Goal: Transaction & Acquisition: Purchase product/service

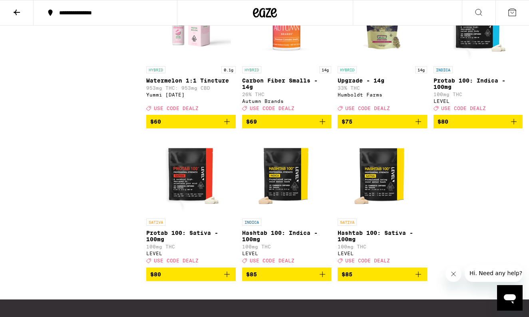
click at [17, 11] on icon at bounding box center [17, 13] width 10 height 10
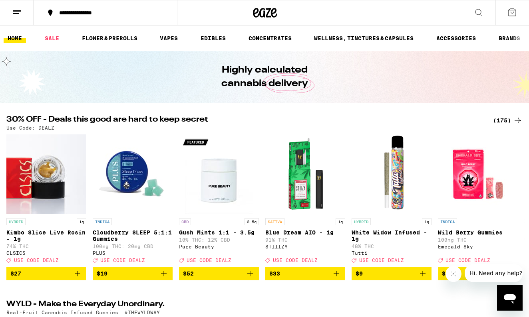
click at [507, 119] on div "(175)" at bounding box center [508, 121] width 30 height 10
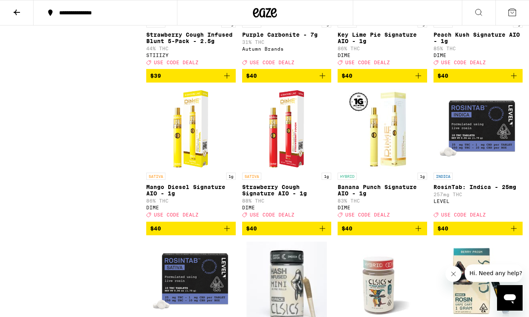
scroll to position [5327, 0]
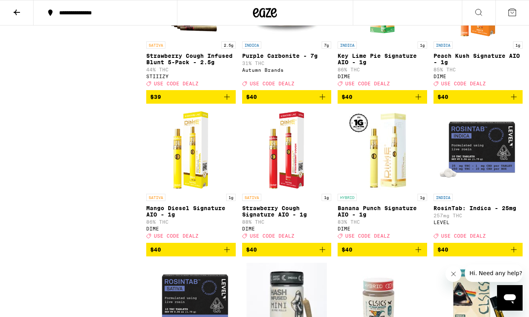
click at [302, 102] on span "$40" at bounding box center [286, 97] width 81 height 10
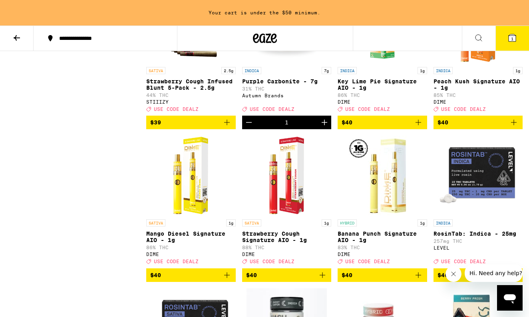
click at [20, 41] on icon at bounding box center [17, 38] width 10 height 10
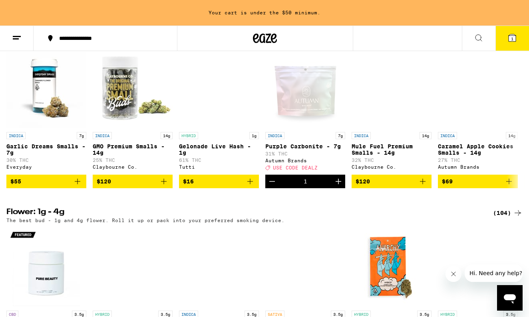
scroll to position [832, 0]
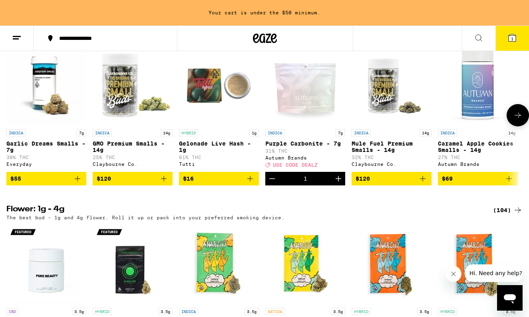
click at [516, 120] on icon at bounding box center [518, 116] width 10 height 10
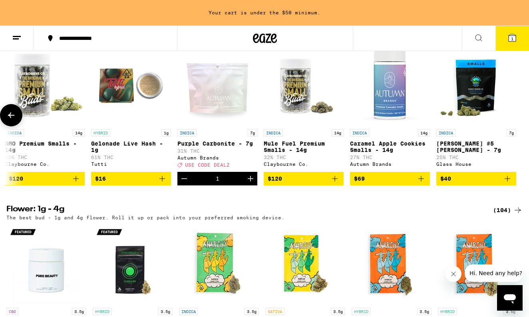
click at [14, 120] on icon at bounding box center [11, 116] width 10 height 10
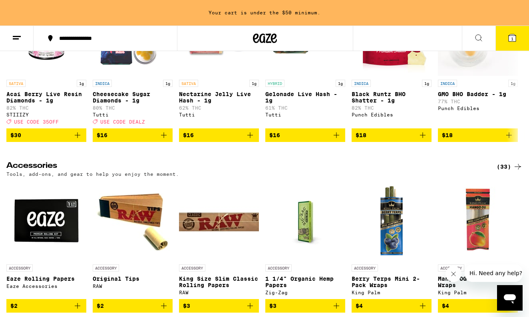
scroll to position [3578, 0]
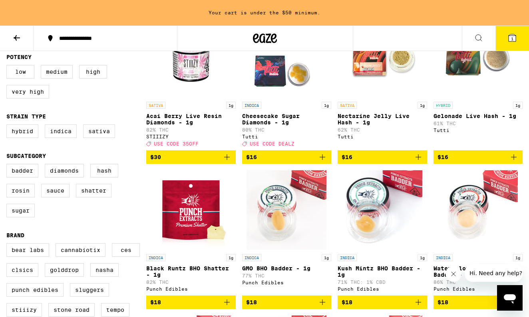
scroll to position [129, 0]
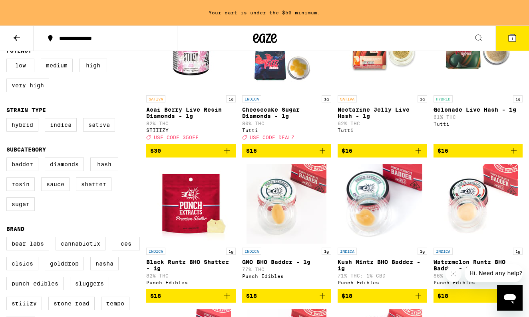
click at [496, 154] on span "$16" at bounding box center [477, 151] width 81 height 10
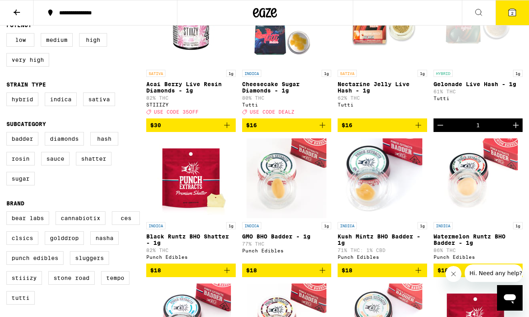
click at [517, 130] on icon "Increment" at bounding box center [516, 126] width 10 height 10
click at [509, 11] on icon at bounding box center [511, 12] width 7 height 7
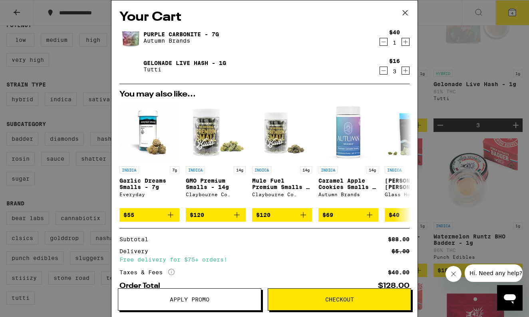
click at [217, 301] on span "Apply Promo" at bounding box center [189, 300] width 143 height 6
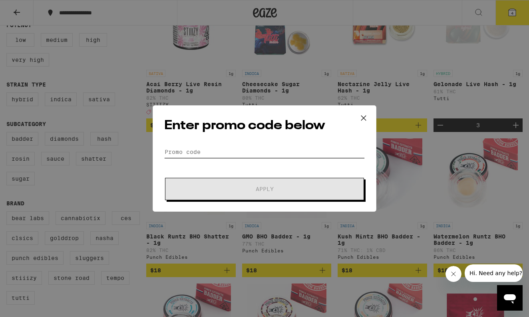
click at [218, 154] on input "Promo Code" at bounding box center [264, 152] width 200 height 12
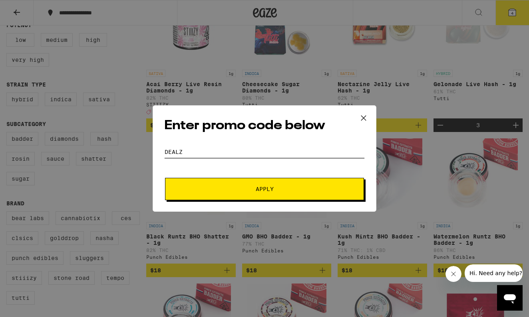
type input "DEALZ"
click at [271, 189] on span "Apply" at bounding box center [264, 189] width 18 height 6
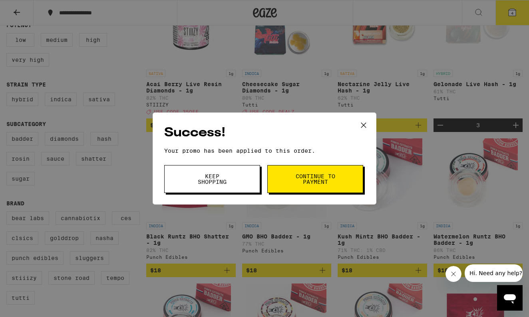
click at [330, 182] on span "Continue to payment" at bounding box center [315, 179] width 41 height 11
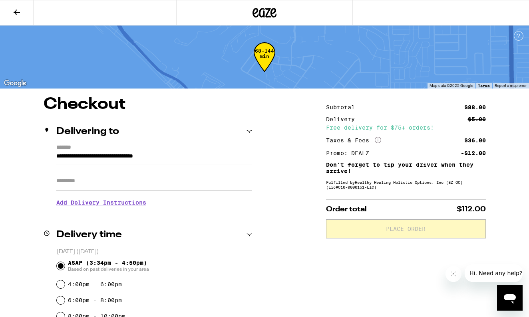
click at [289, 162] on div "**********" at bounding box center [264, 322] width 529 height 450
click at [294, 200] on div "**********" at bounding box center [264, 322] width 529 height 450
click at [15, 6] on button at bounding box center [17, 12] width 34 height 25
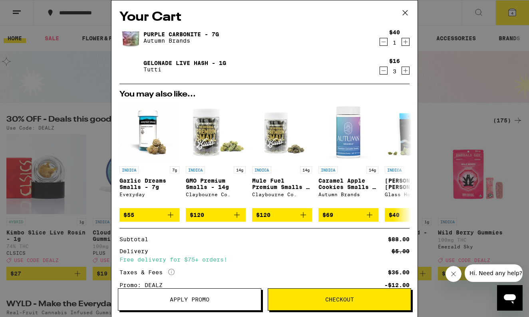
click at [382, 73] on icon "Decrement" at bounding box center [383, 71] width 7 height 10
click at [342, 299] on span "Checkout" at bounding box center [339, 300] width 29 height 6
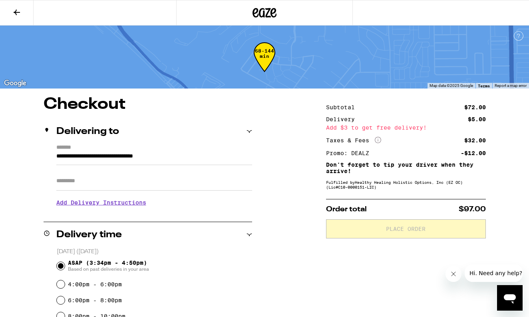
click at [308, 153] on div "**********" at bounding box center [264, 322] width 529 height 450
click at [14, 16] on icon at bounding box center [17, 13] width 10 height 10
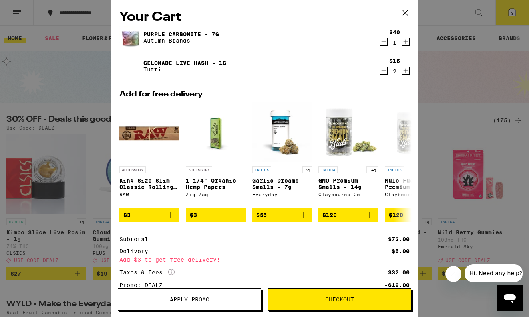
click at [405, 69] on icon "Increment" at bounding box center [405, 71] width 7 height 10
click at [336, 303] on span "Checkout" at bounding box center [339, 300] width 29 height 6
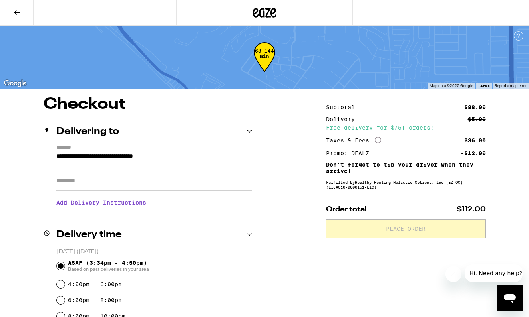
click at [16, 13] on icon at bounding box center [17, 13] width 10 height 10
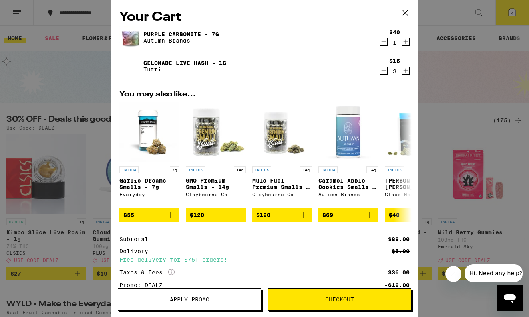
click at [404, 70] on icon "Increment" at bounding box center [405, 71] width 7 height 10
click at [346, 303] on span "Checkout" at bounding box center [339, 300] width 29 height 6
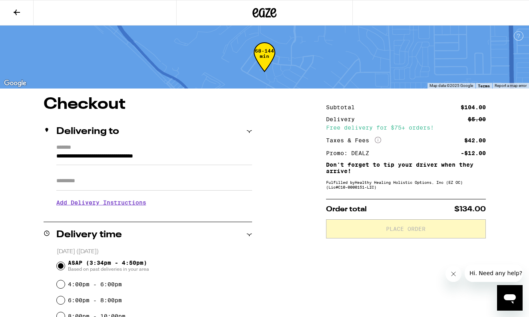
click at [16, 4] on button at bounding box center [17, 12] width 34 height 25
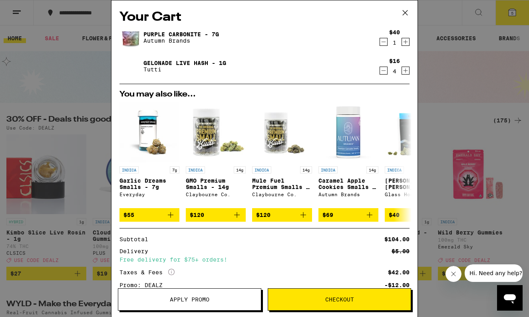
click at [404, 42] on icon "Increment" at bounding box center [405, 42] width 7 height 10
click at [343, 305] on button "Checkout" at bounding box center [338, 300] width 143 height 22
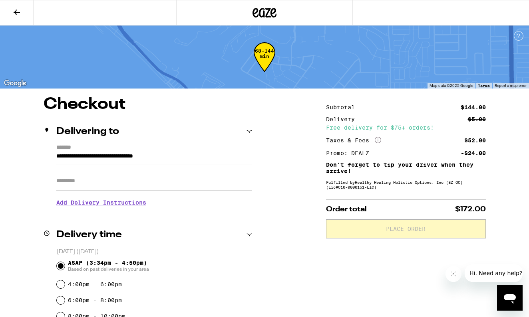
click at [22, 8] on button at bounding box center [17, 12] width 34 height 25
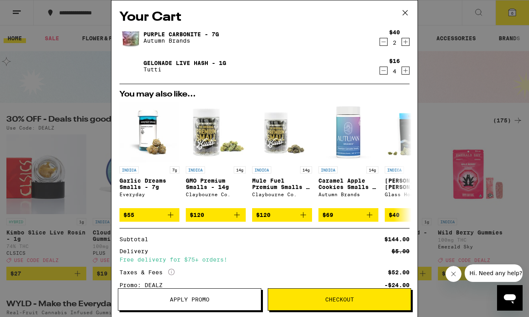
click at [385, 42] on icon "Decrement" at bounding box center [383, 42] width 4 height 0
click at [404, 12] on icon at bounding box center [405, 13] width 12 height 12
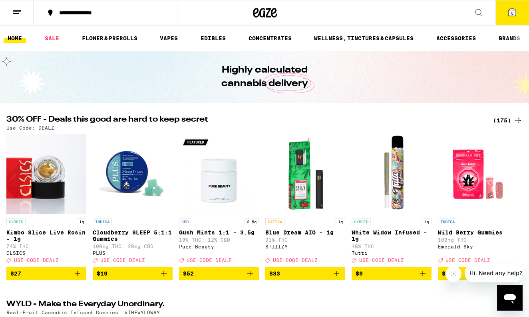
click at [510, 121] on div "(175)" at bounding box center [508, 121] width 30 height 10
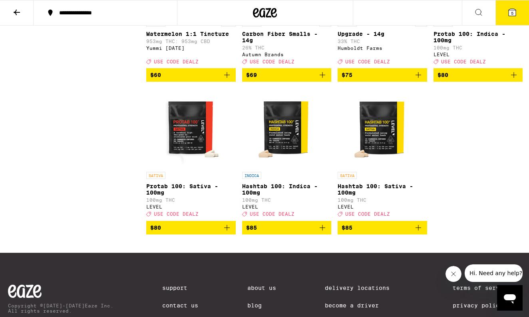
scroll to position [6577, 0]
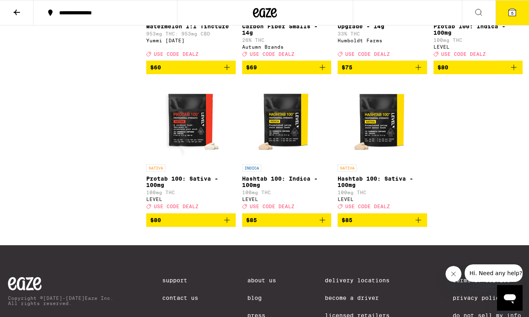
click at [269, 72] on span "$69" at bounding box center [286, 68] width 81 height 10
click at [511, 10] on icon at bounding box center [511, 12] width 7 height 7
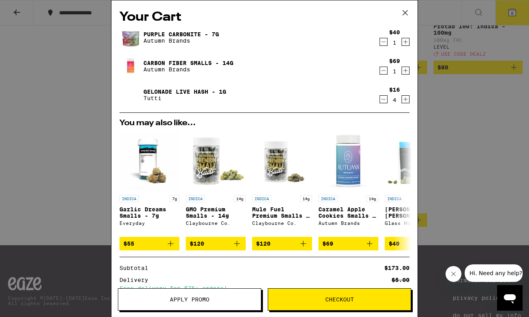
click at [383, 99] on icon "Decrement" at bounding box center [383, 99] width 4 height 0
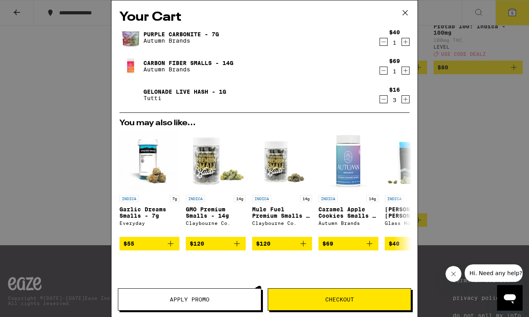
click at [382, 42] on icon "Decrement" at bounding box center [383, 42] width 7 height 10
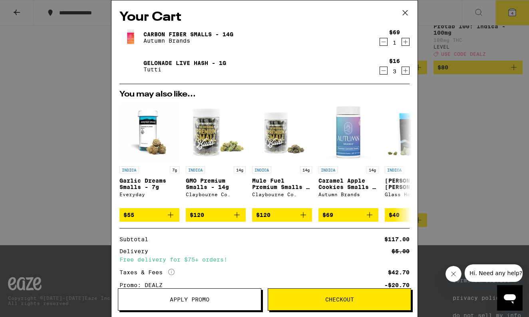
click at [335, 297] on span "Checkout" at bounding box center [339, 300] width 29 height 6
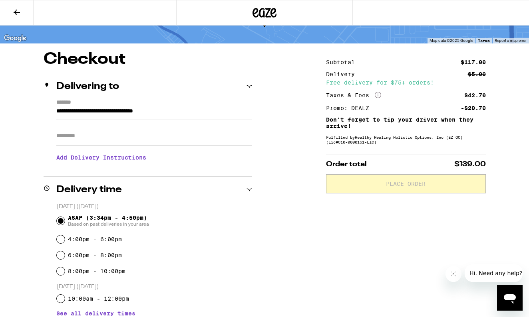
scroll to position [-1, 0]
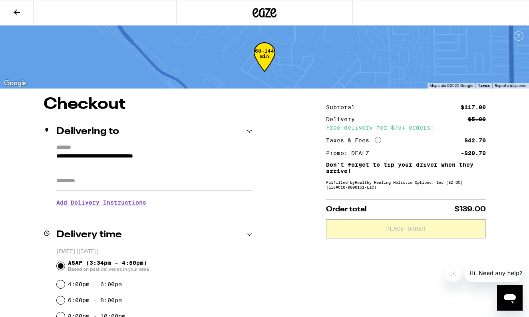
click at [14, 12] on icon at bounding box center [17, 13] width 10 height 10
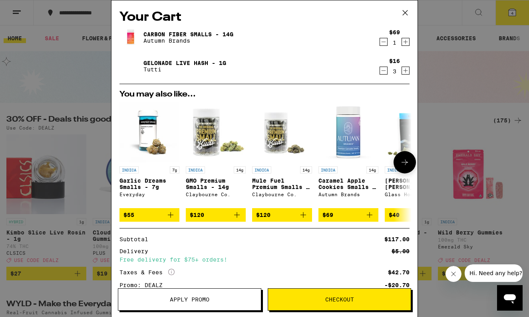
click at [400, 166] on icon at bounding box center [405, 163] width 10 height 10
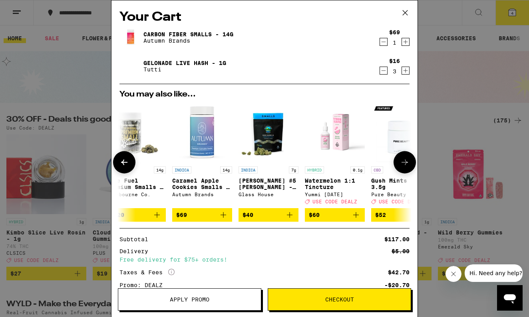
scroll to position [0, 203]
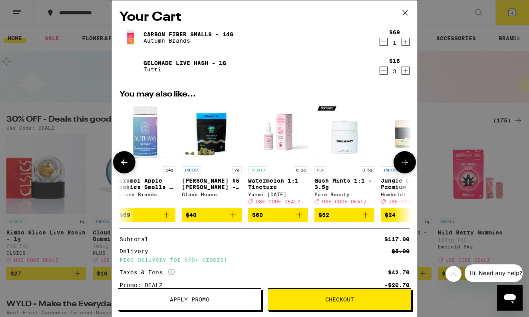
click at [400, 166] on icon at bounding box center [405, 163] width 10 height 10
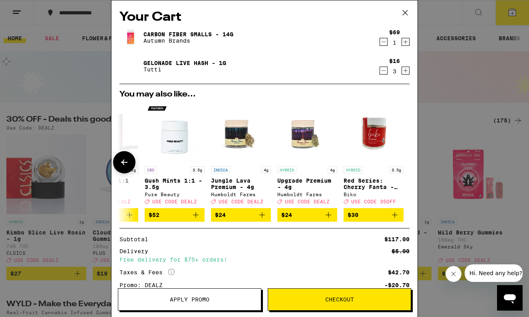
scroll to position [0, 373]
click at [232, 137] on img "Open page for Jungle Lava Premium - 4g from Humboldt Farms" at bounding box center [240, 133] width 60 height 60
click at [404, 12] on icon at bounding box center [404, 12] width 5 height 5
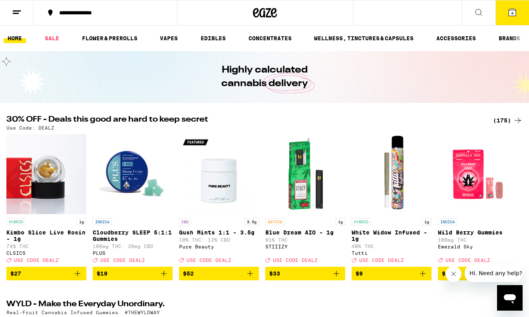
click at [513, 16] on icon at bounding box center [512, 13] width 10 height 10
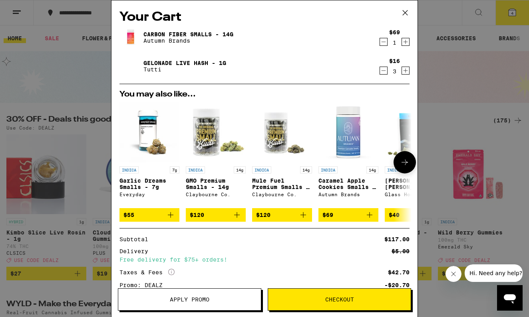
click at [351, 147] on img "Open page for Caramel Apple Cookies Smalls - 14g from Autumn Brands" at bounding box center [348, 133] width 60 height 60
click at [400, 162] on icon at bounding box center [405, 163] width 10 height 10
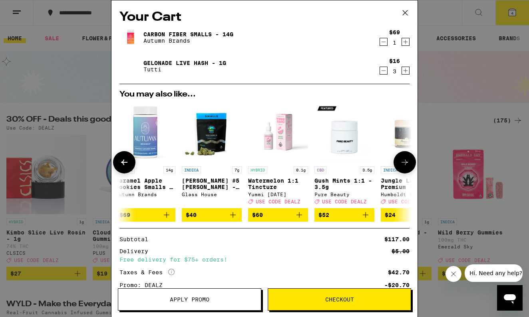
click at [400, 162] on icon at bounding box center [405, 163] width 10 height 10
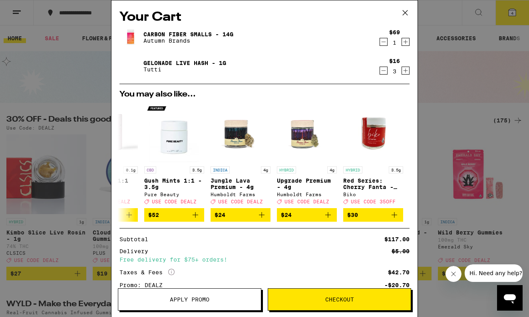
click at [329, 301] on span "Checkout" at bounding box center [339, 300] width 29 height 6
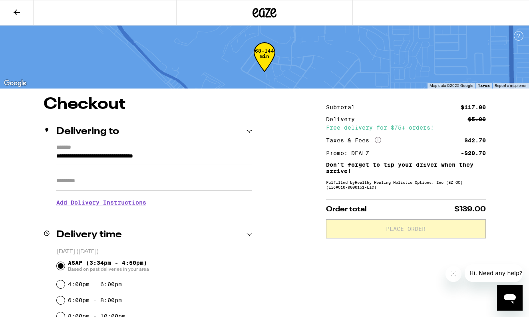
click at [281, 163] on div "**********" at bounding box center [264, 322] width 529 height 450
click at [21, 8] on icon at bounding box center [17, 13] width 10 height 10
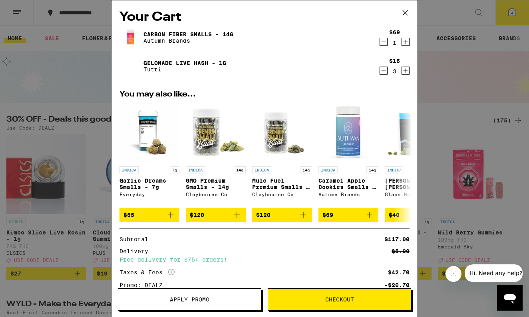
click at [384, 73] on icon "Decrement" at bounding box center [383, 71] width 7 height 10
click at [351, 299] on span "Checkout" at bounding box center [339, 300] width 29 height 6
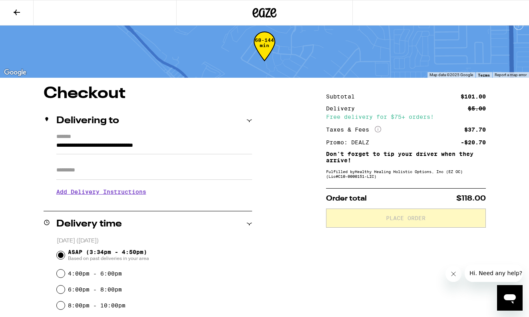
scroll to position [-1, 0]
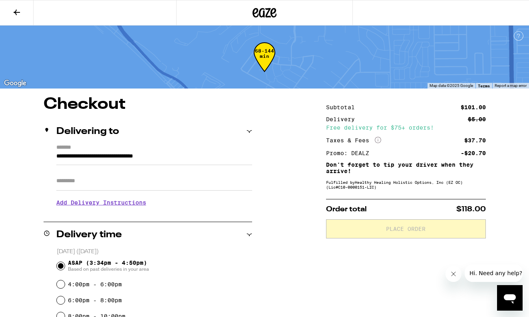
click at [248, 131] on icon at bounding box center [249, 132] width 6 height 6
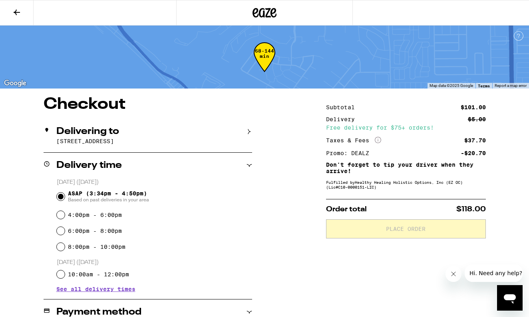
click at [248, 127] on div "Delivering to" at bounding box center [148, 132] width 208 height 10
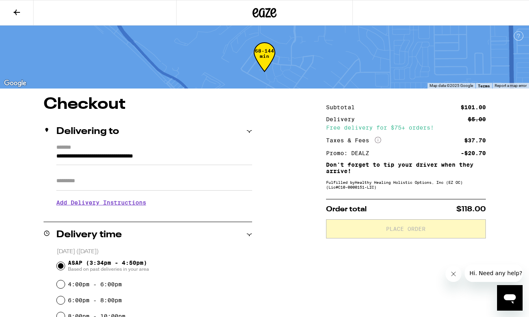
click at [289, 144] on div "**********" at bounding box center [264, 322] width 529 height 450
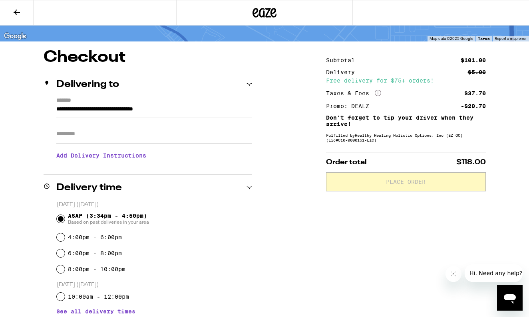
scroll to position [-2, 0]
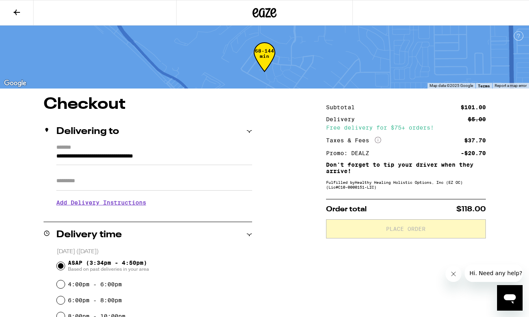
click at [16, 21] on button at bounding box center [17, 12] width 34 height 25
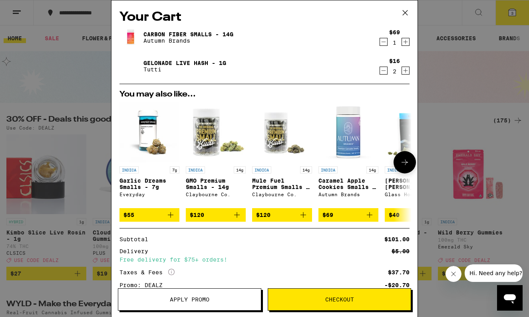
click at [404, 167] on icon at bounding box center [405, 163] width 10 height 10
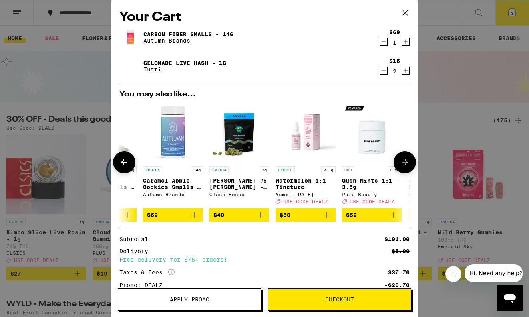
scroll to position [0, 203]
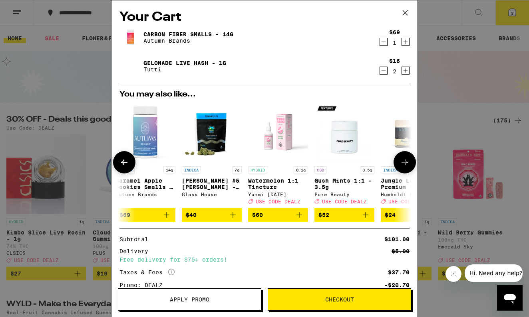
click at [404, 167] on icon at bounding box center [405, 163] width 10 height 10
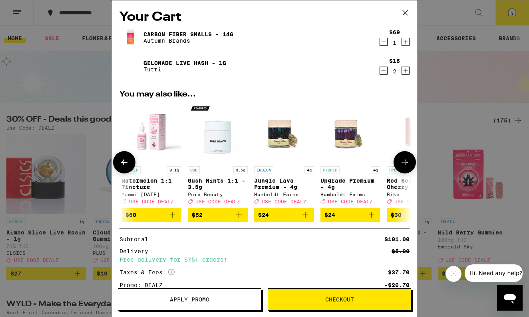
scroll to position [0, 373]
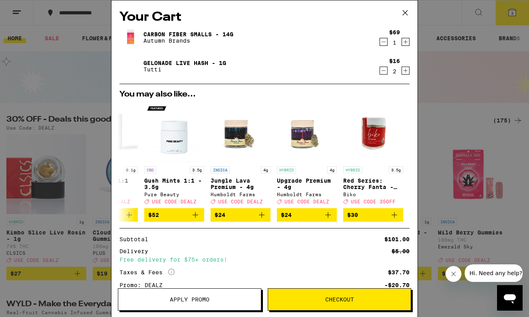
click at [402, 15] on icon at bounding box center [405, 13] width 12 height 12
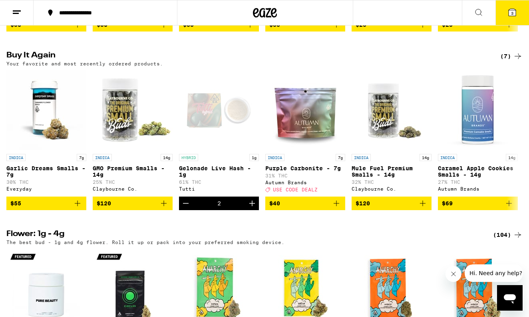
scroll to position [788, 0]
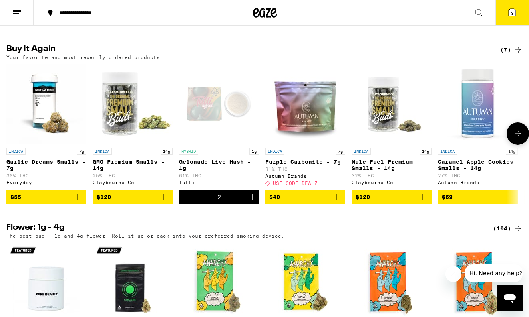
click at [310, 202] on span "$40" at bounding box center [305, 197] width 72 height 10
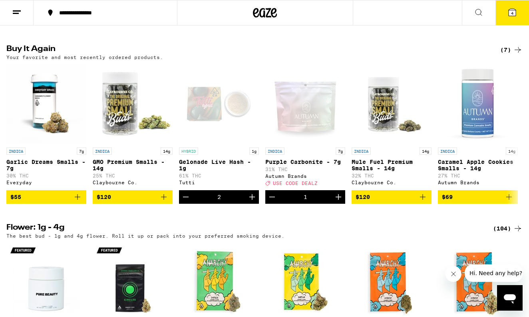
click at [509, 12] on icon at bounding box center [511, 12] width 7 height 7
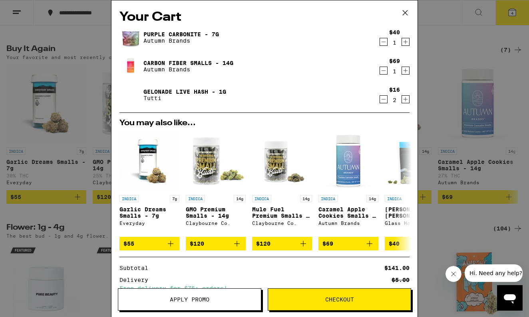
click at [386, 69] on icon "Decrement" at bounding box center [383, 71] width 7 height 10
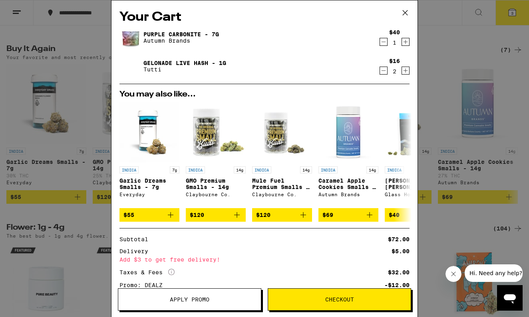
click at [402, 71] on icon "Increment" at bounding box center [405, 71] width 7 height 10
click at [347, 297] on span "Checkout" at bounding box center [339, 300] width 29 height 6
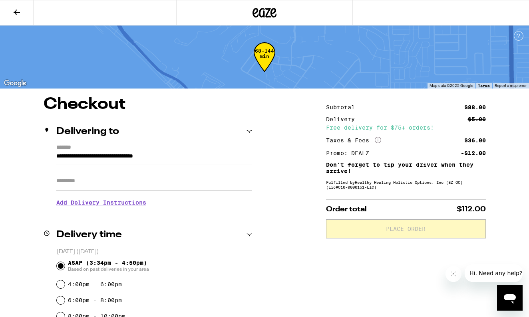
click at [22, 19] on button at bounding box center [17, 12] width 34 height 25
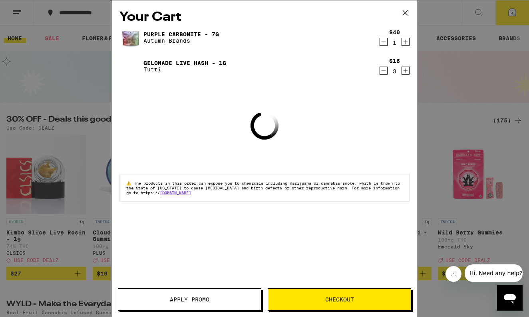
click at [408, 14] on icon at bounding box center [405, 13] width 12 height 12
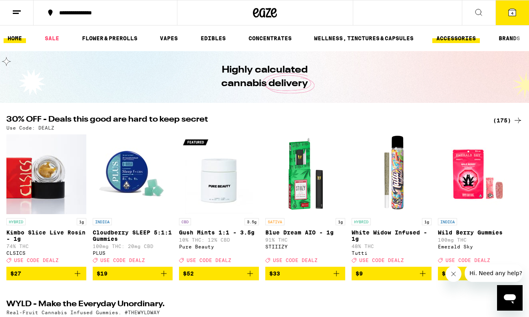
click at [466, 41] on link "ACCESSORIES" at bounding box center [456, 39] width 48 height 10
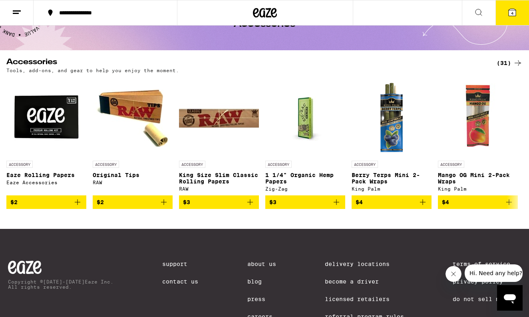
scroll to position [67, 0]
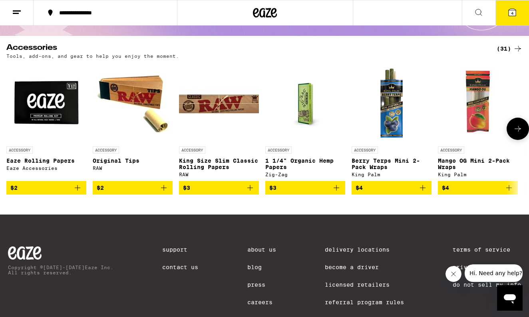
click at [521, 134] on icon at bounding box center [518, 129] width 10 height 10
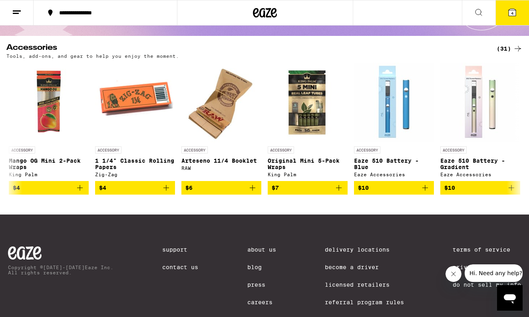
click at [504, 48] on div "(31)" at bounding box center [509, 49] width 26 height 10
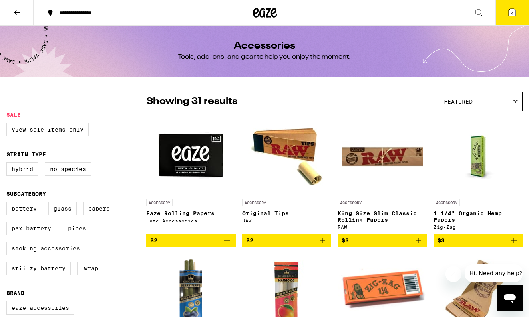
click at [18, 12] on icon at bounding box center [17, 13] width 6 height 6
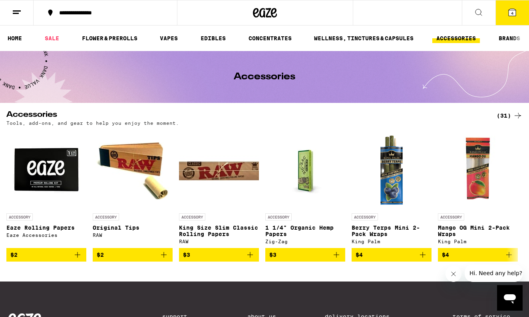
click at [511, 14] on span "4" at bounding box center [512, 13] width 2 height 5
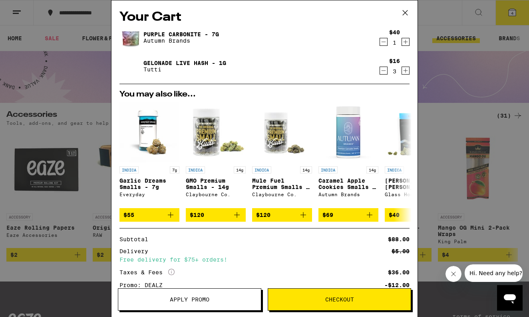
click at [341, 254] on div "Delivery $5.00" at bounding box center [264, 252] width 290 height 6
click at [403, 44] on icon "Increment" at bounding box center [405, 42] width 7 height 10
click at [341, 300] on span "Checkout" at bounding box center [339, 300] width 29 height 6
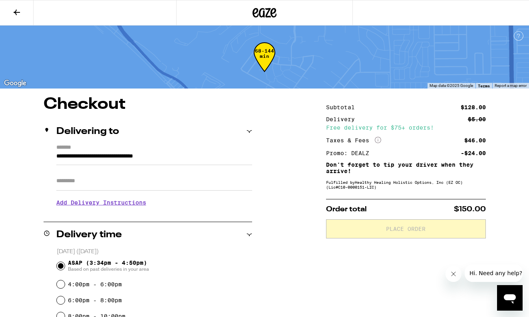
click at [309, 166] on div "**********" at bounding box center [264, 322] width 529 height 450
click at [20, 8] on icon at bounding box center [17, 13] width 10 height 10
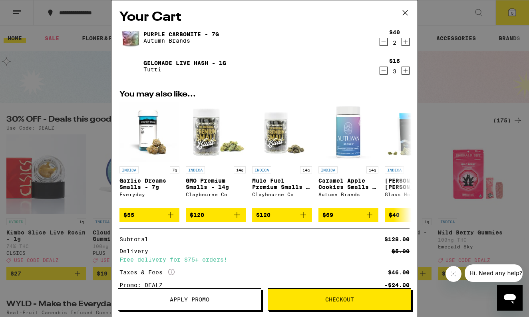
click at [385, 45] on icon "Decrement" at bounding box center [383, 42] width 7 height 10
click at [404, 72] on icon "Increment" at bounding box center [405, 71] width 7 height 10
click at [356, 300] on span "Checkout" at bounding box center [339, 300] width 143 height 6
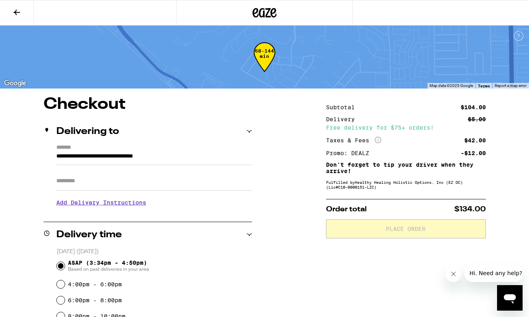
click at [303, 195] on div "**********" at bounding box center [264, 322] width 529 height 450
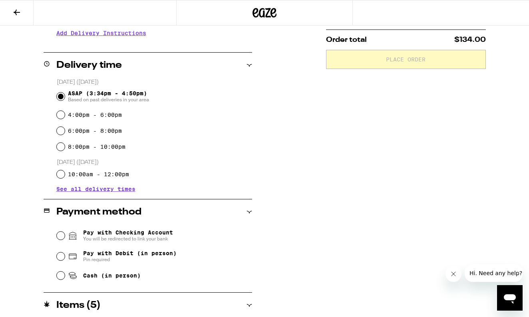
scroll to position [168, 0]
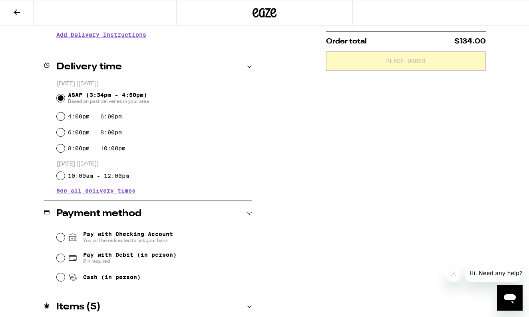
click at [61, 279] on input "Cash (in person)" at bounding box center [61, 277] width 8 height 8
radio input "true"
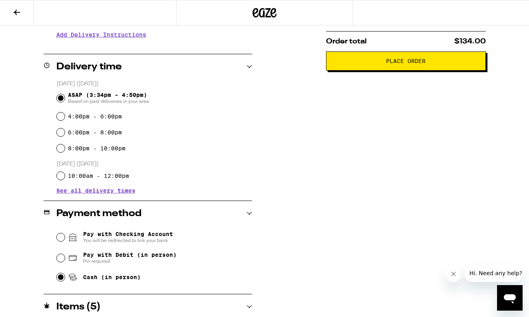
click at [259, 169] on div "**********" at bounding box center [264, 154] width 529 height 450
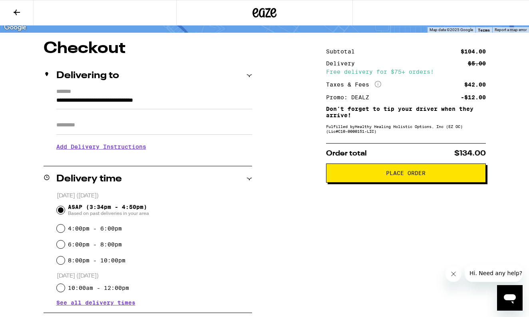
scroll to position [55, 0]
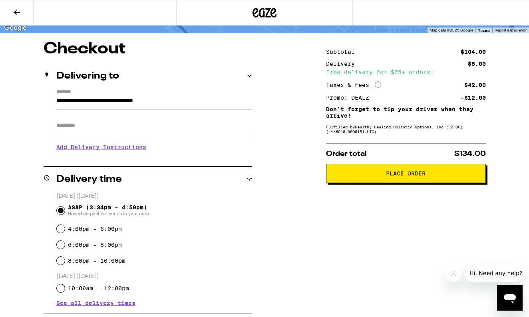
click at [391, 175] on span "Place Order" at bounding box center [406, 174] width 40 height 6
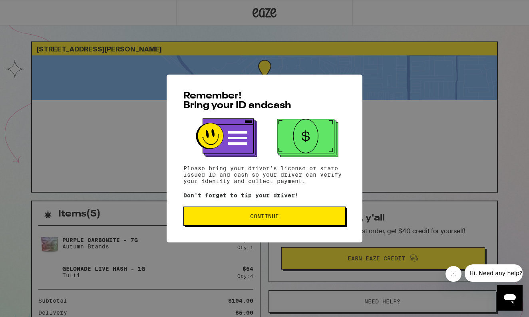
click at [278, 210] on button "Continue" at bounding box center [264, 216] width 162 height 19
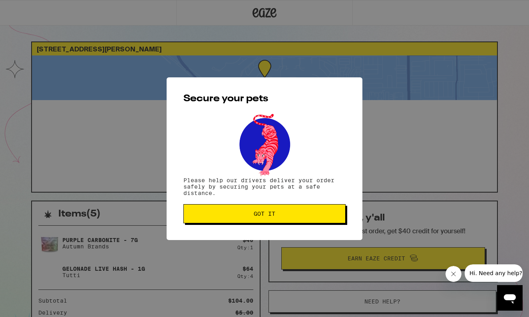
click at [273, 211] on button "Got it" at bounding box center [264, 213] width 162 height 19
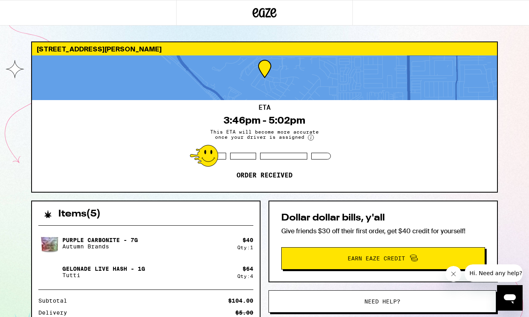
click at [13, 157] on div "3451 Aquarius Dr Huntington Beach 92649 ETA 3:46pm - 5:02pm This ETA will becom…" at bounding box center [264, 217] width 529 height 435
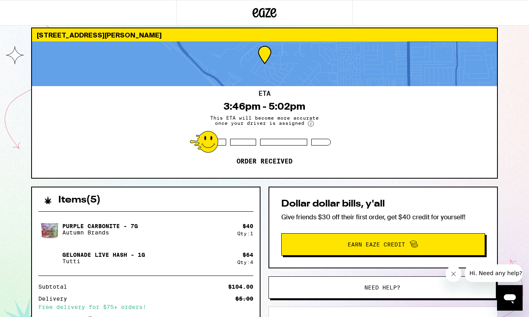
scroll to position [8, 0]
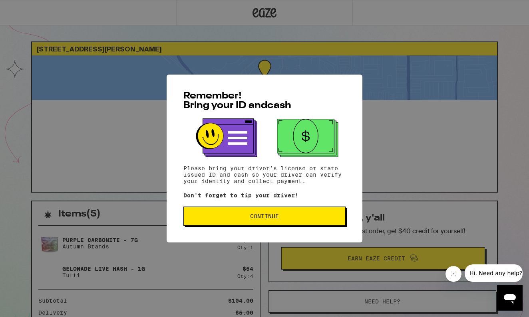
click at [304, 213] on button "Continue" at bounding box center [264, 216] width 162 height 19
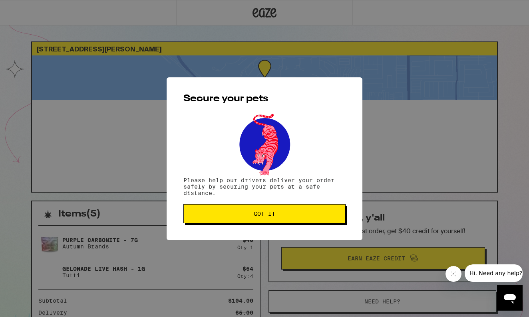
click at [304, 210] on button "Got it" at bounding box center [264, 213] width 162 height 19
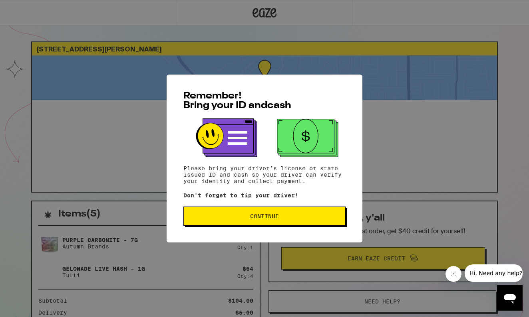
click at [291, 214] on button "Continue" at bounding box center [264, 216] width 162 height 19
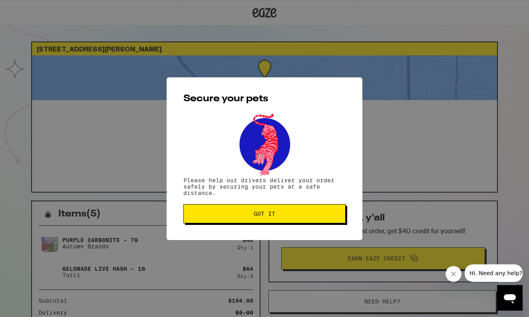
click at [291, 214] on span "Got it" at bounding box center [264, 214] width 149 height 6
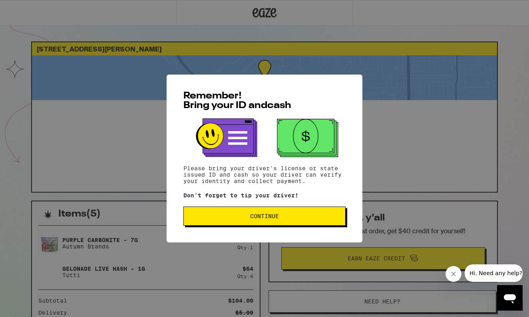
click at [267, 218] on span "Continue" at bounding box center [264, 217] width 29 height 6
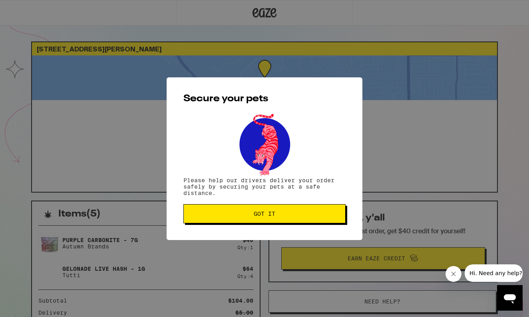
click at [267, 217] on span "Got it" at bounding box center [264, 214] width 22 height 6
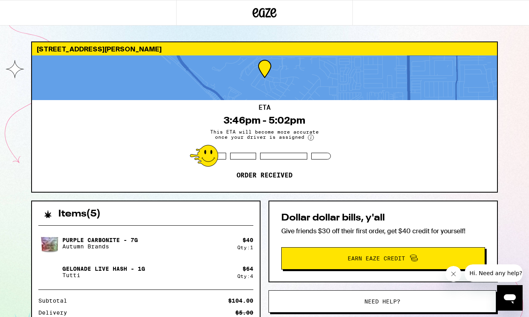
click at [11, 196] on div "3451 Aquarius Dr Huntington Beach 92649 ETA 3:46pm - 5:02pm This ETA will becom…" at bounding box center [264, 217] width 529 height 435
drag, startPoint x: 148, startPoint y: 230, endPoint x: 182, endPoint y: 255, distance: 43.1
click at [182, 255] on div "Purple Carbonite - 7g Autumn Brands $ 40 Qty: 1 Gelonade Live Hash - 1g Tutti $…" at bounding box center [146, 295] width 228 height 152
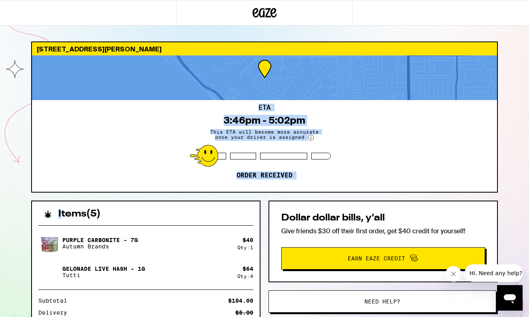
drag, startPoint x: 186, startPoint y: 195, endPoint x: 272, endPoint y: 59, distance: 161.0
click at [271, 59] on div "3451 Aquarius Dr Huntington Beach 92649 ETA 3:46pm - 5:02pm This ETA will becom…" at bounding box center [264, 239] width 479 height 394
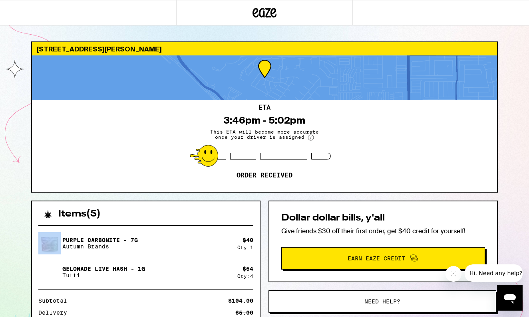
drag, startPoint x: 28, startPoint y: 230, endPoint x: 161, endPoint y: 228, distance: 133.3
click at [161, 228] on div "3451 Aquarius Dr Huntington Beach 92649 ETA 3:46pm - 5:02pm This ETA will becom…" at bounding box center [264, 239] width 479 height 394
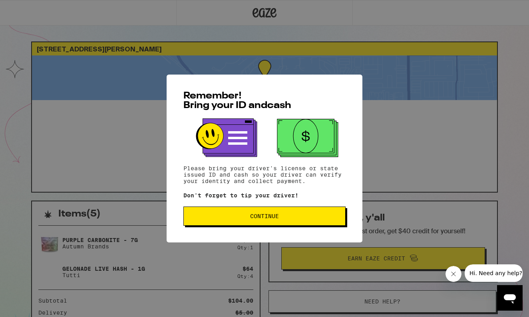
click at [293, 215] on button "Continue" at bounding box center [264, 216] width 162 height 19
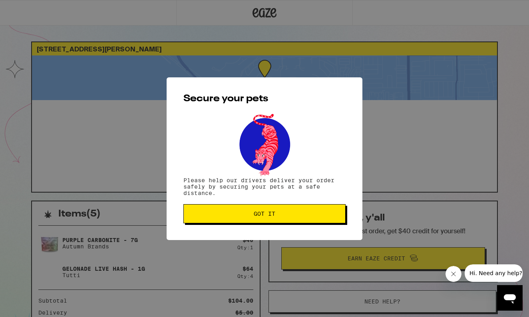
click at [293, 215] on span "Got it" at bounding box center [264, 214] width 149 height 6
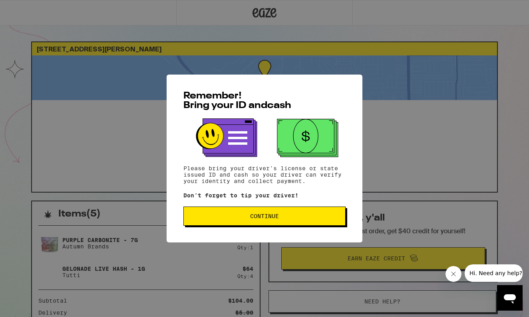
click at [320, 224] on button "Continue" at bounding box center [264, 216] width 162 height 19
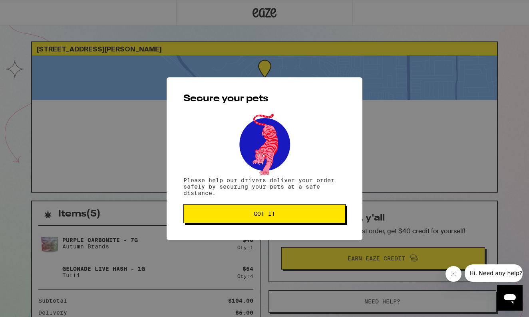
click at [320, 224] on button "Got it" at bounding box center [264, 213] width 162 height 19
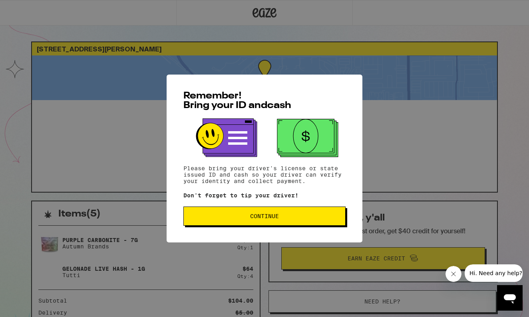
click at [305, 223] on button "Continue" at bounding box center [264, 216] width 162 height 19
click at [314, 222] on button "Continue" at bounding box center [264, 216] width 162 height 19
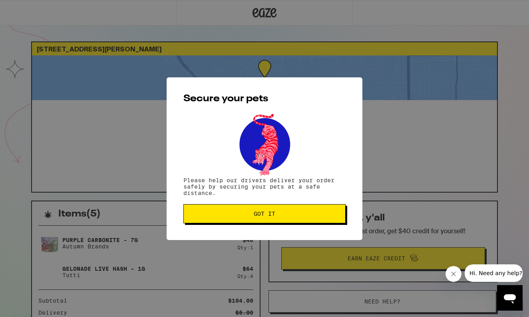
click at [314, 222] on button "Got it" at bounding box center [264, 213] width 162 height 19
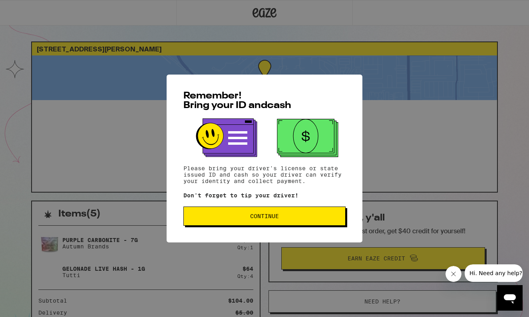
click at [295, 219] on span "Continue" at bounding box center [264, 217] width 149 height 6
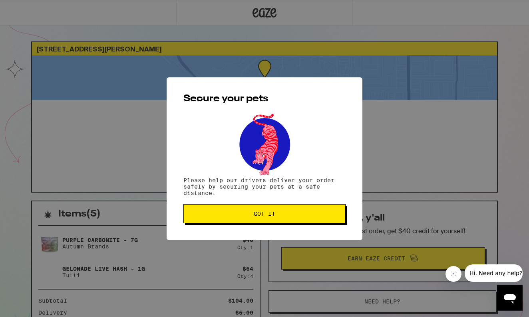
click at [295, 220] on button "Got it" at bounding box center [264, 213] width 162 height 19
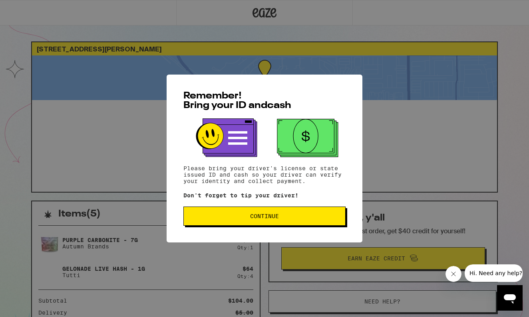
click at [331, 230] on div "Remember! Bring your ID and cash Please bring your driver's license or state is…" at bounding box center [264, 159] width 196 height 168
click at [329, 218] on span "Continue" at bounding box center [264, 217] width 149 height 6
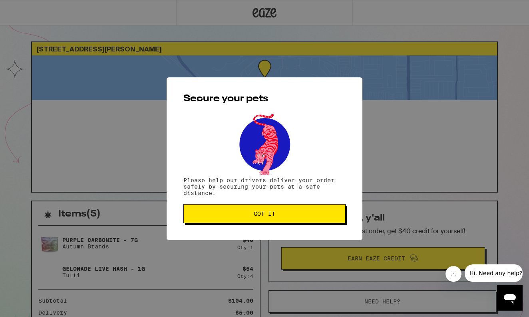
click at [329, 217] on span "Got it" at bounding box center [264, 214] width 149 height 6
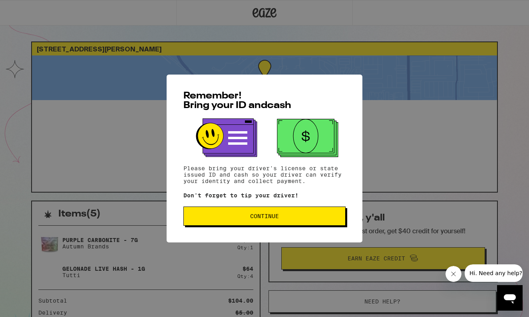
click at [308, 222] on button "Continue" at bounding box center [264, 216] width 162 height 19
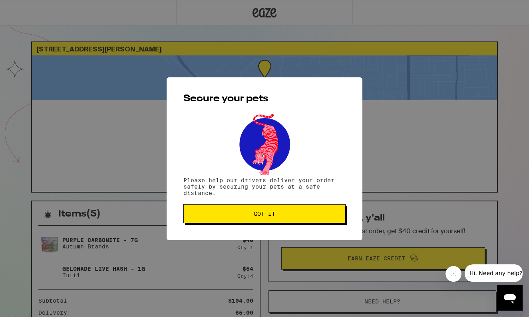
click at [308, 222] on button "Got it" at bounding box center [264, 213] width 162 height 19
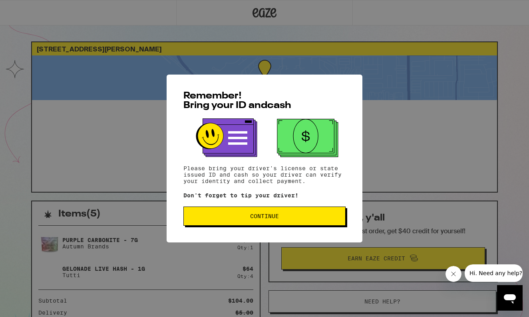
click at [288, 212] on button "Continue" at bounding box center [264, 216] width 162 height 19
click at [314, 223] on button "Continue" at bounding box center [264, 216] width 162 height 19
click at [316, 217] on span "Continue" at bounding box center [264, 217] width 149 height 6
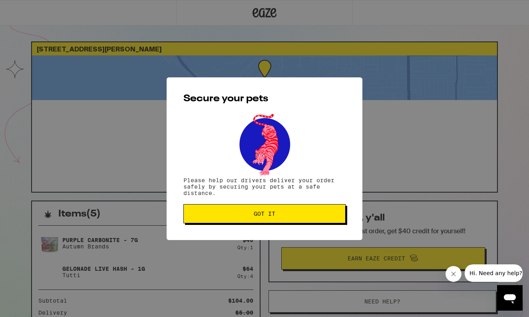
click at [316, 217] on span "Got it" at bounding box center [264, 214] width 149 height 6
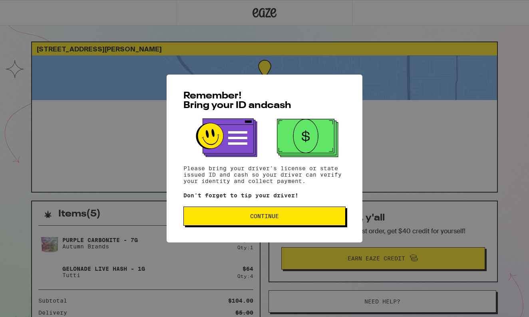
click at [327, 214] on button "Continue" at bounding box center [264, 216] width 162 height 19
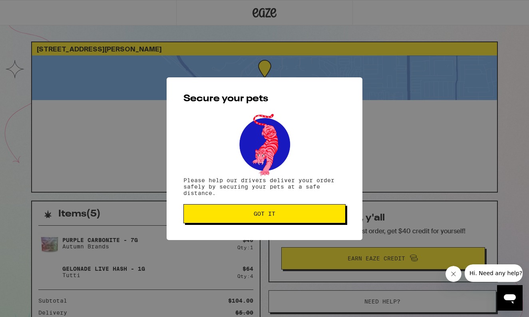
click at [327, 214] on span "Got it" at bounding box center [264, 214] width 149 height 6
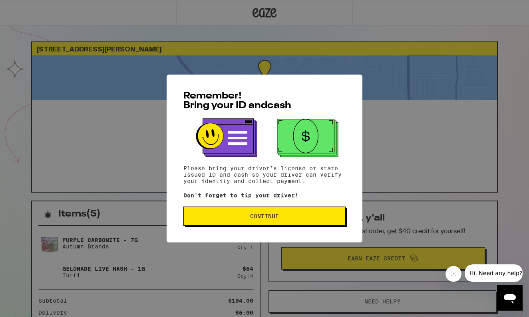
click at [312, 217] on span "Continue" at bounding box center [264, 217] width 149 height 6
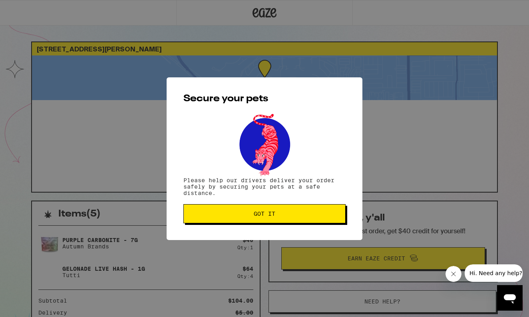
click at [312, 217] on span "Got it" at bounding box center [264, 214] width 149 height 6
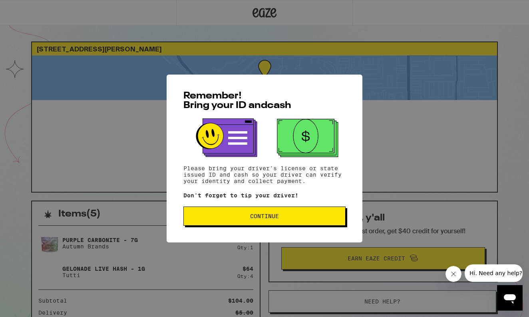
click at [315, 224] on button "Continue" at bounding box center [264, 216] width 162 height 19
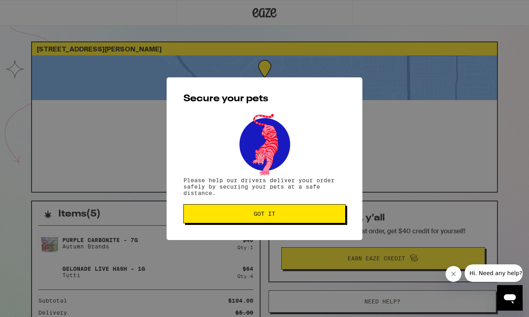
click at [315, 224] on button "Got it" at bounding box center [264, 213] width 162 height 19
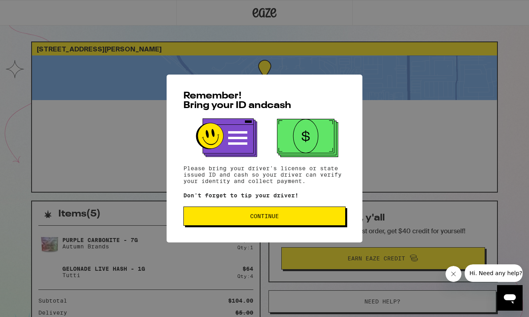
click button "Continue"
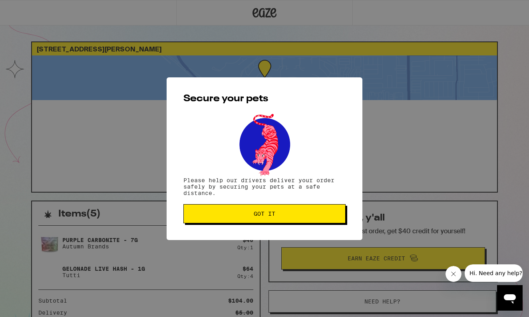
click button "Got it"
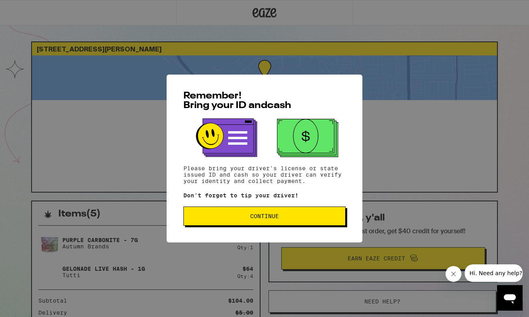
click at [289, 216] on span "Continue" at bounding box center [264, 217] width 149 height 6
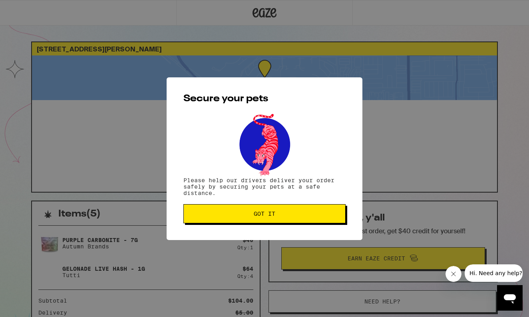
click at [289, 216] on span "Got it" at bounding box center [264, 214] width 149 height 6
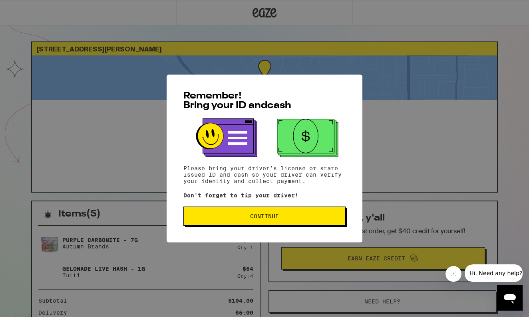
click at [305, 224] on button "Continue" at bounding box center [264, 216] width 162 height 19
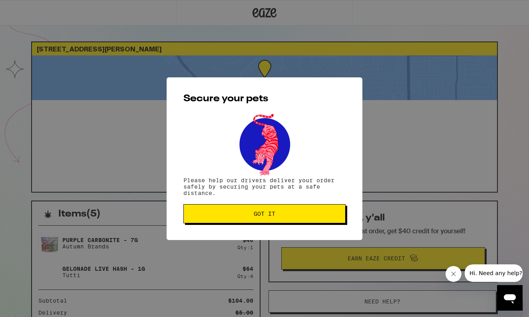
click at [305, 224] on button "Got it" at bounding box center [264, 213] width 162 height 19
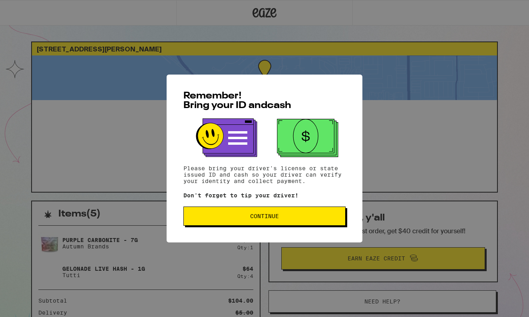
click at [289, 215] on span "Continue" at bounding box center [264, 217] width 149 height 6
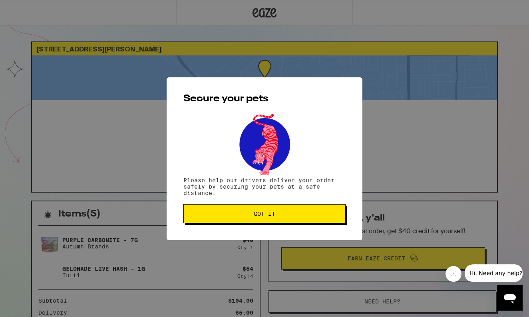
click at [289, 215] on span "Got it" at bounding box center [264, 214] width 149 height 6
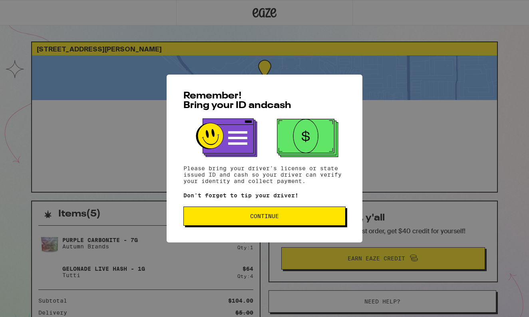
click at [289, 211] on button "Continue" at bounding box center [264, 216] width 162 height 19
click at [296, 212] on button "Continue" at bounding box center [264, 216] width 162 height 19
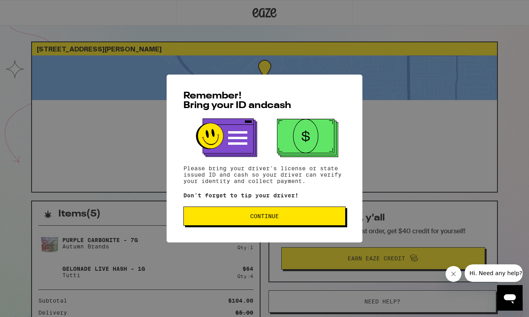
click at [300, 221] on button "Continue" at bounding box center [264, 216] width 162 height 19
click at [286, 215] on span "Continue" at bounding box center [264, 217] width 149 height 6
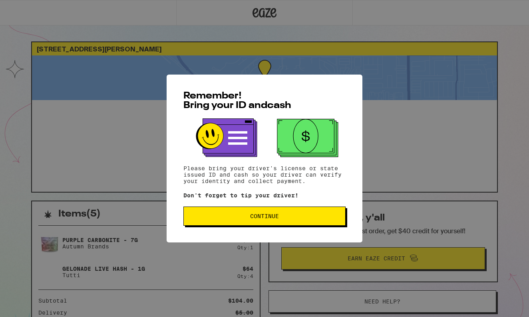
click at [313, 216] on span "Continue" at bounding box center [264, 217] width 149 height 6
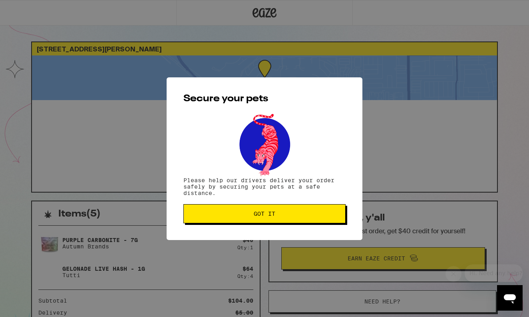
click at [313, 216] on span "Got it" at bounding box center [264, 214] width 149 height 6
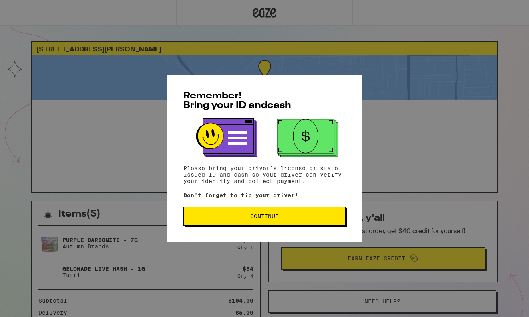
click at [312, 219] on span "Continue" at bounding box center [264, 217] width 149 height 6
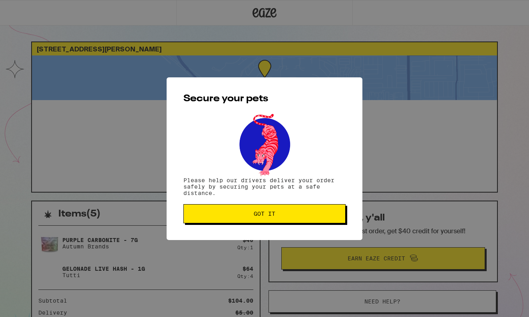
click at [312, 220] on button "Got it" at bounding box center [264, 213] width 162 height 19
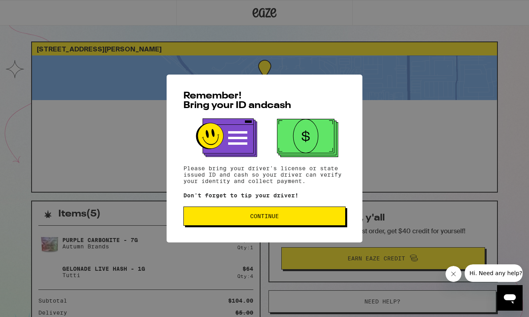
click at [296, 223] on button "Continue" at bounding box center [264, 216] width 162 height 19
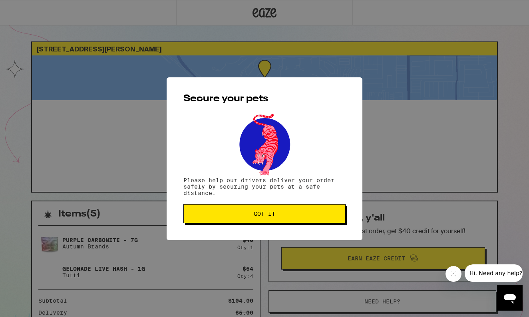
click at [296, 223] on button "Got it" at bounding box center [264, 213] width 162 height 19
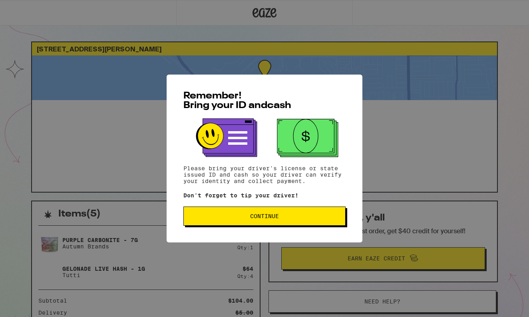
click at [287, 219] on span "Continue" at bounding box center [264, 217] width 149 height 6
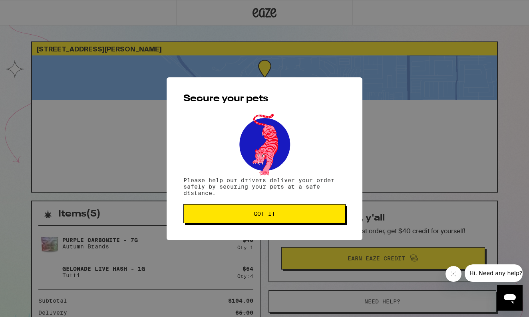
click at [287, 220] on button "Got it" at bounding box center [264, 213] width 162 height 19
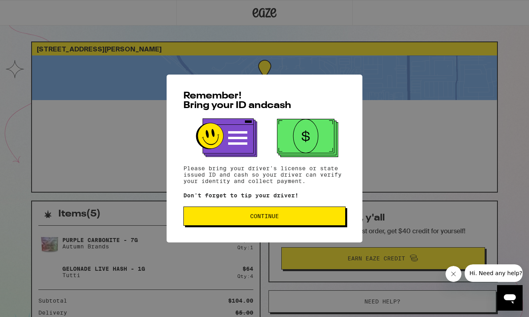
click at [288, 215] on button "Continue" at bounding box center [264, 216] width 162 height 19
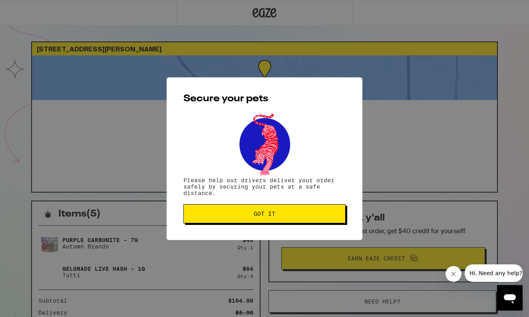
click at [288, 215] on span "Got it" at bounding box center [264, 214] width 149 height 6
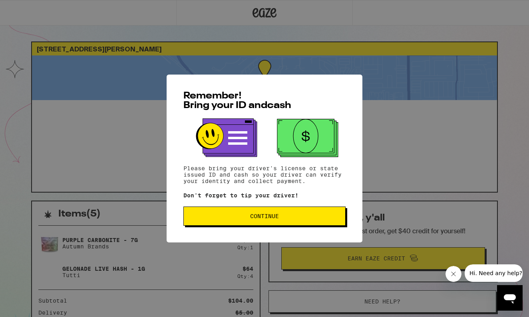
click at [291, 219] on span "Continue" at bounding box center [264, 217] width 149 height 6
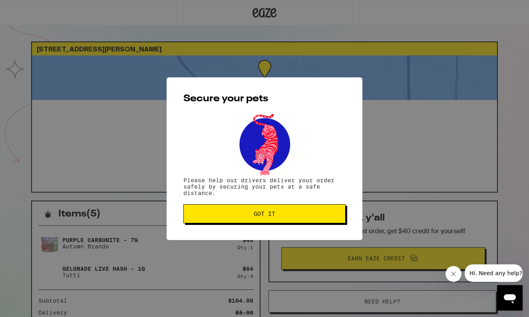
click at [291, 220] on button "Got it" at bounding box center [264, 213] width 162 height 19
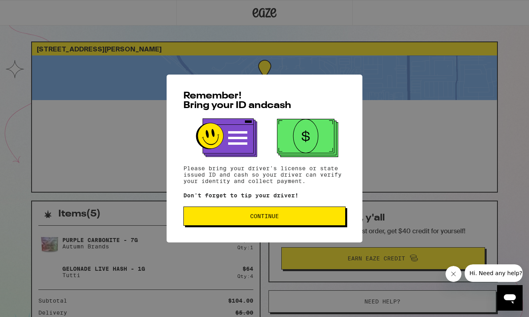
click at [297, 214] on button "Continue" at bounding box center [264, 216] width 162 height 19
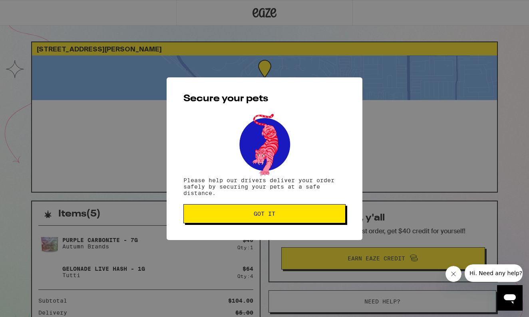
click at [303, 217] on span "Got it" at bounding box center [264, 214] width 149 height 6
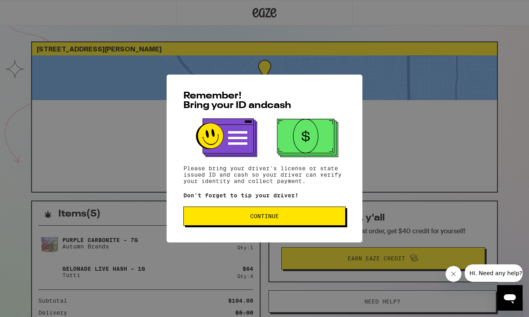
click at [284, 218] on span "Continue" at bounding box center [264, 217] width 149 height 6
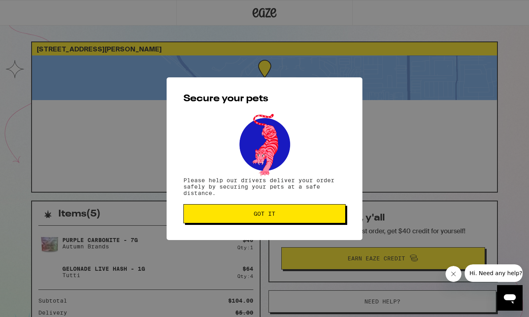
click at [284, 218] on button "Got it" at bounding box center [264, 213] width 162 height 19
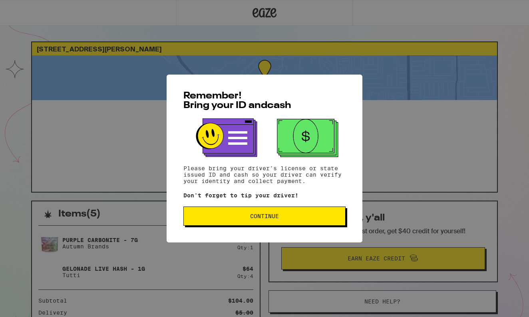
click at [298, 207] on div "Remember! Bring your ID and cash Please bring your driver's license or state is…" at bounding box center [264, 159] width 196 height 168
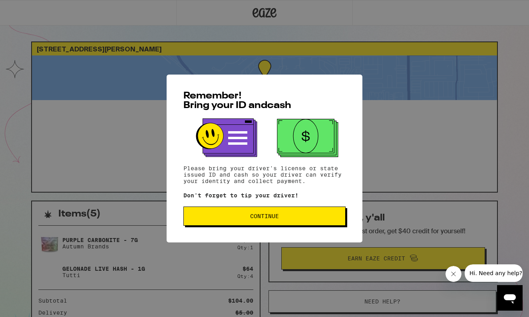
click at [295, 215] on button "Continue" at bounding box center [264, 216] width 162 height 19
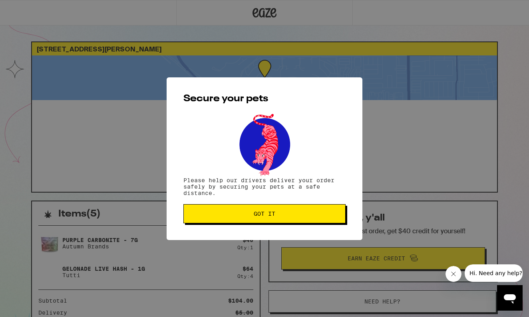
click at [295, 215] on span "Got it" at bounding box center [264, 214] width 149 height 6
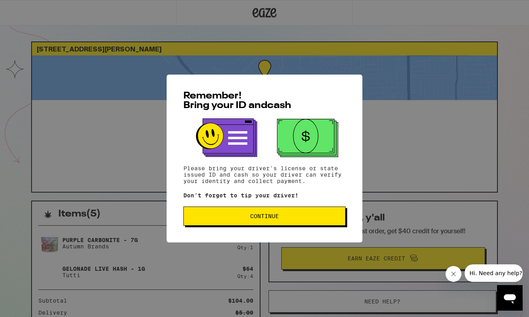
click at [315, 216] on span "Continue" at bounding box center [264, 217] width 149 height 6
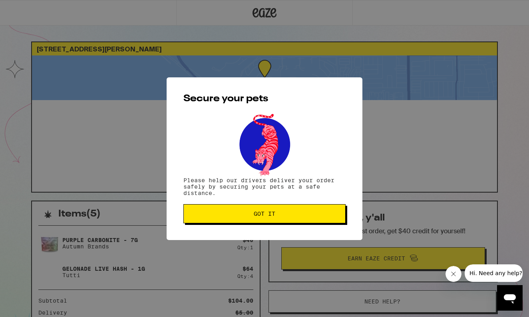
click at [315, 216] on span "Got it" at bounding box center [264, 214] width 149 height 6
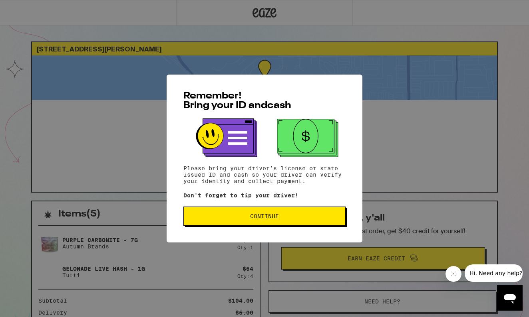
click at [294, 216] on span "Continue" at bounding box center [264, 217] width 149 height 6
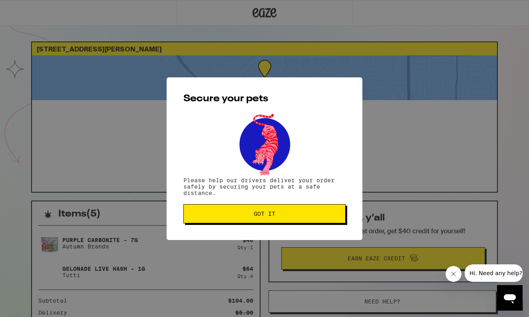
click at [294, 216] on span "Got it" at bounding box center [264, 214] width 149 height 6
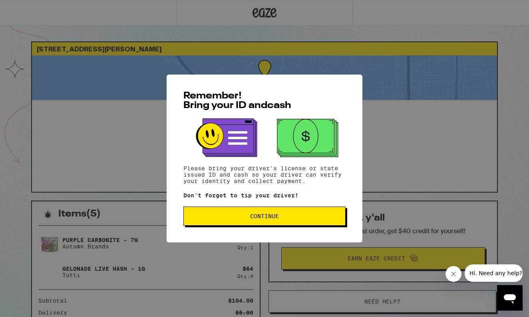
click at [307, 216] on span "Continue" at bounding box center [264, 217] width 149 height 6
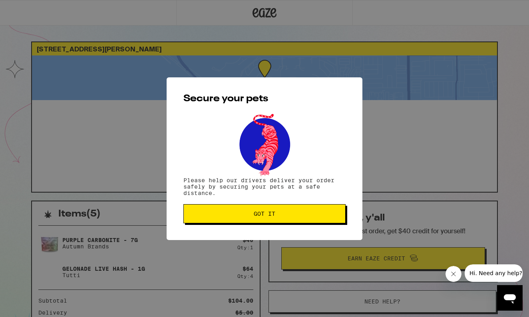
click at [307, 216] on span "Got it" at bounding box center [264, 214] width 149 height 6
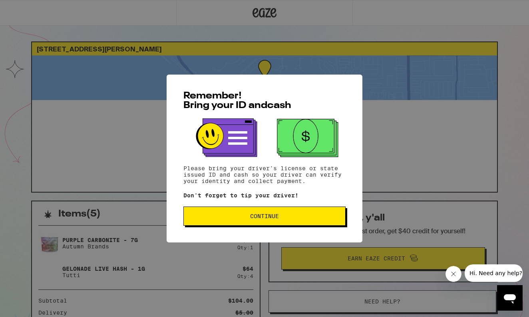
click at [277, 212] on button "Continue" at bounding box center [264, 216] width 162 height 19
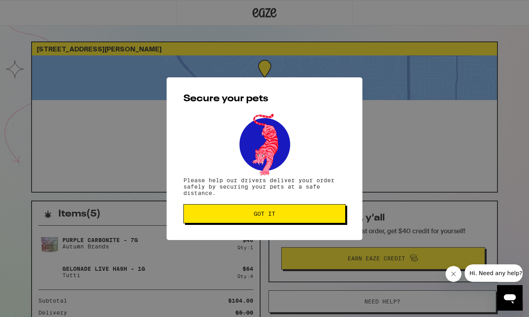
click at [277, 212] on span "Got it" at bounding box center [264, 214] width 149 height 6
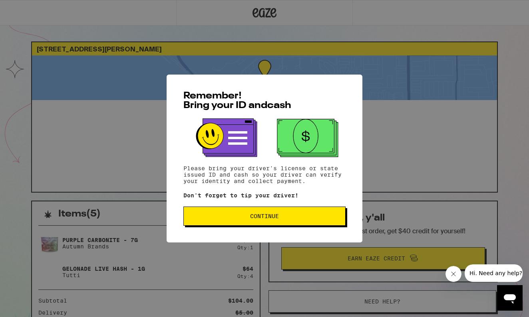
click at [297, 214] on button "Continue" at bounding box center [264, 216] width 162 height 19
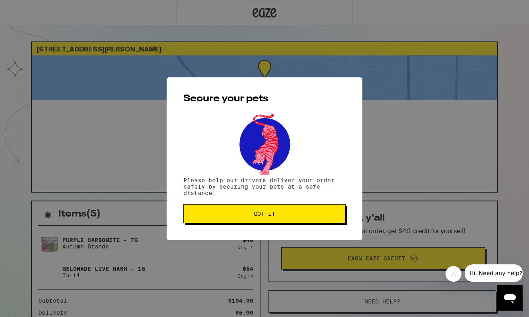
click at [297, 214] on span "Got it" at bounding box center [264, 214] width 149 height 6
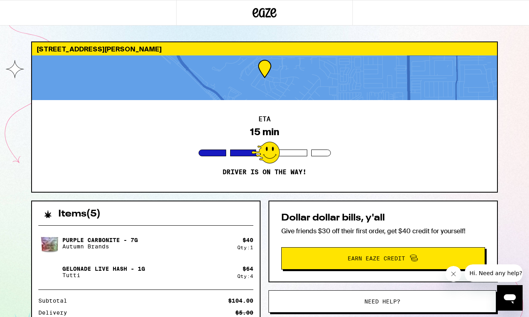
click at [508, 102] on div "3451 Aquarius Dr Huntington Beach 92649 ETA 15 min Driver is on the way! Items …" at bounding box center [264, 217] width 529 height 435
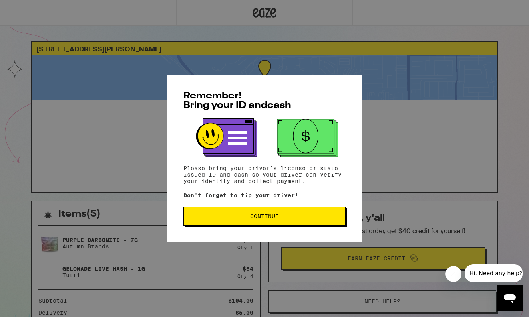
click at [307, 215] on span "Continue" at bounding box center [264, 217] width 149 height 6
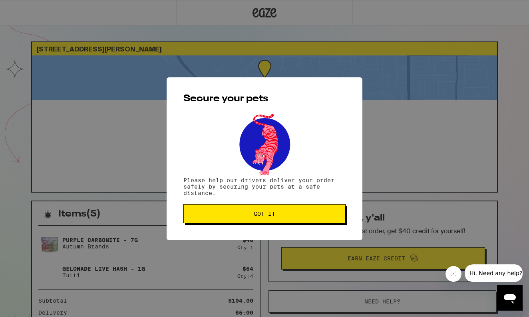
click at [307, 215] on span "Got it" at bounding box center [264, 214] width 149 height 6
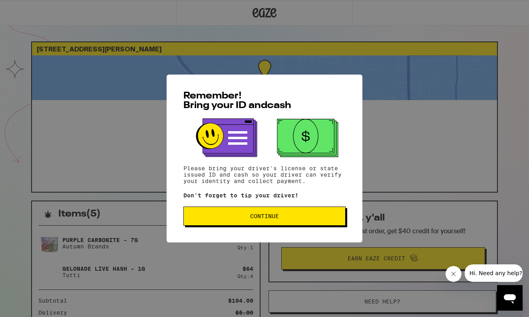
click at [305, 219] on span "Continue" at bounding box center [264, 217] width 149 height 6
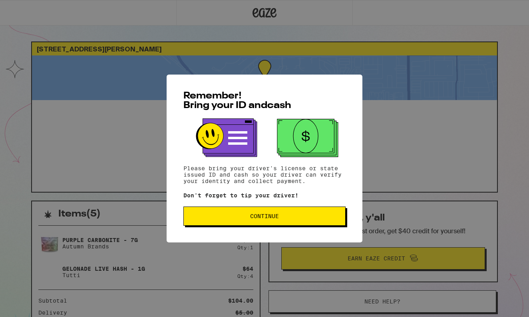
click at [311, 226] on button "Continue" at bounding box center [264, 216] width 162 height 19
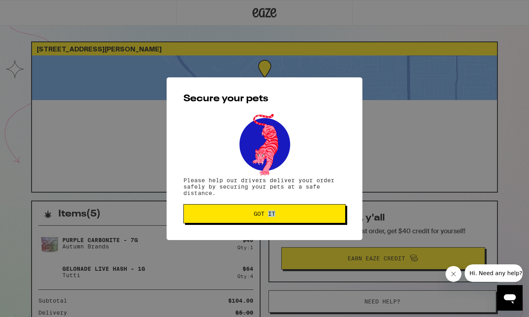
click at [311, 227] on div "Secure your pets Please help our drivers deliver your order safely by securing …" at bounding box center [264, 158] width 196 height 163
click at [316, 220] on button "Got it" at bounding box center [264, 213] width 162 height 19
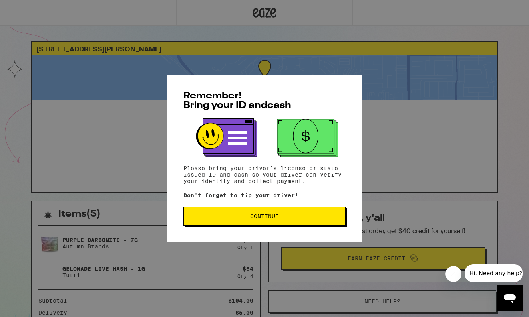
click at [290, 216] on span "Continue" at bounding box center [264, 217] width 149 height 6
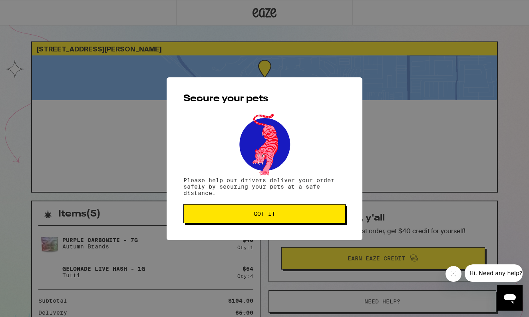
click at [290, 216] on span "Got it" at bounding box center [264, 214] width 149 height 6
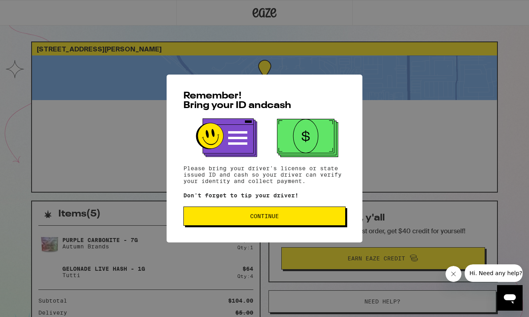
click at [260, 219] on span "Continue" at bounding box center [264, 217] width 29 height 6
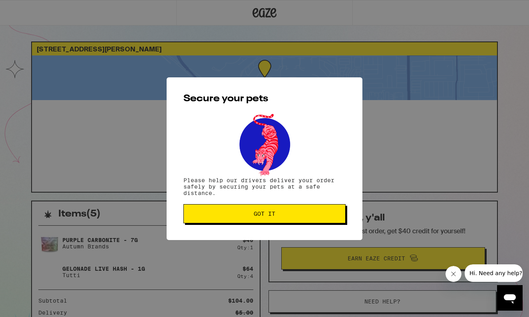
click at [277, 220] on button "Got it" at bounding box center [264, 213] width 162 height 19
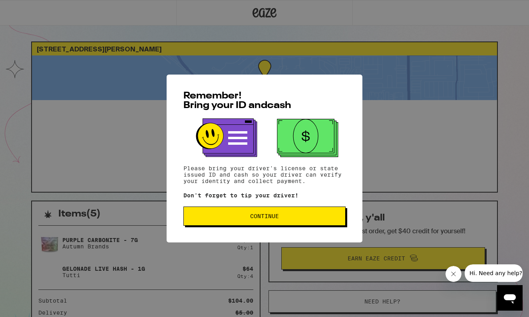
click at [293, 213] on button "Continue" at bounding box center [264, 216] width 162 height 19
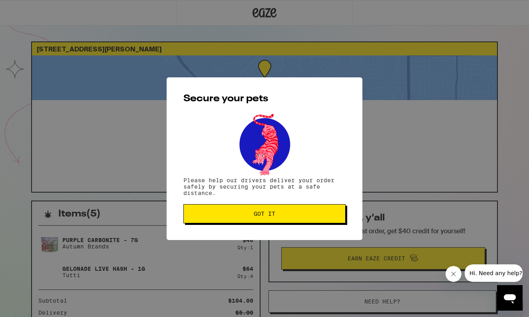
click at [293, 213] on span "Got it" at bounding box center [264, 214] width 149 height 6
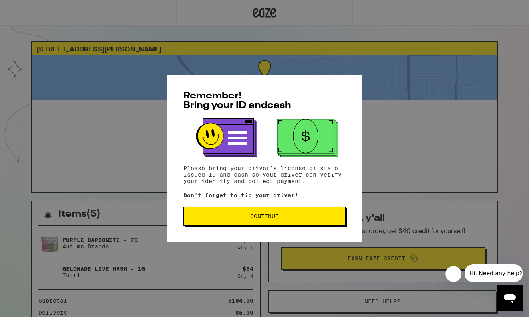
click at [319, 212] on button "Continue" at bounding box center [264, 216] width 162 height 19
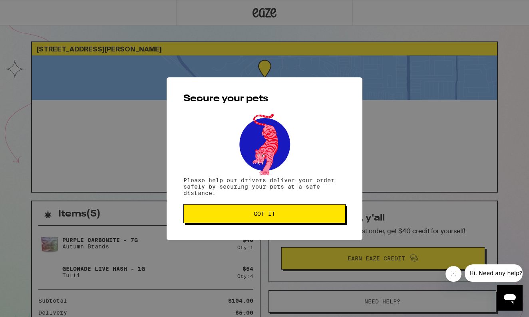
click at [319, 212] on span "Got it" at bounding box center [264, 214] width 149 height 6
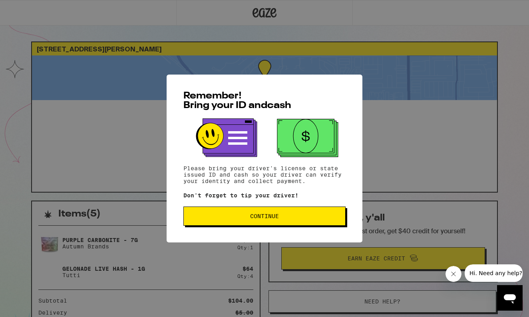
click at [308, 218] on span "Continue" at bounding box center [264, 217] width 149 height 6
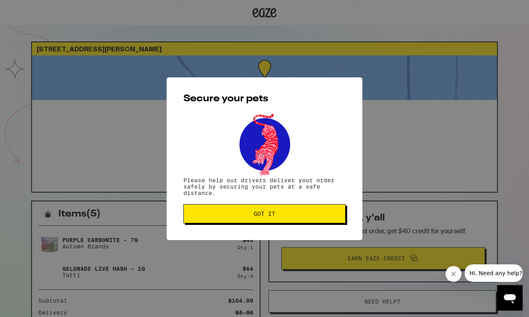
click at [308, 218] on button "Got it" at bounding box center [264, 213] width 162 height 19
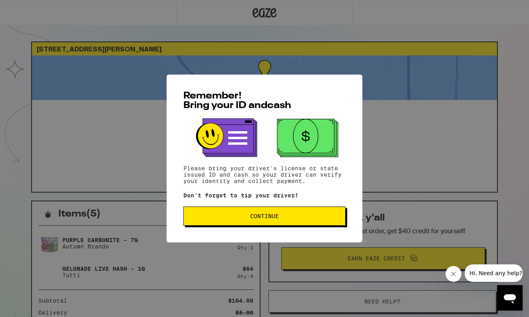
click at [316, 221] on button "Continue" at bounding box center [264, 216] width 162 height 19
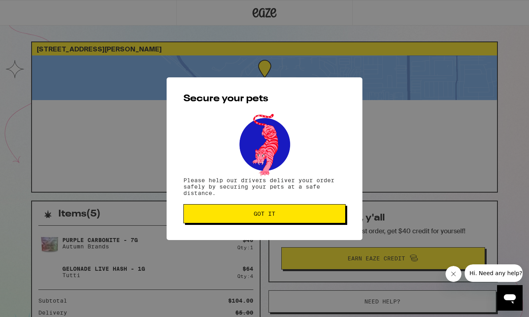
click at [316, 220] on button "Got it" at bounding box center [264, 213] width 162 height 19
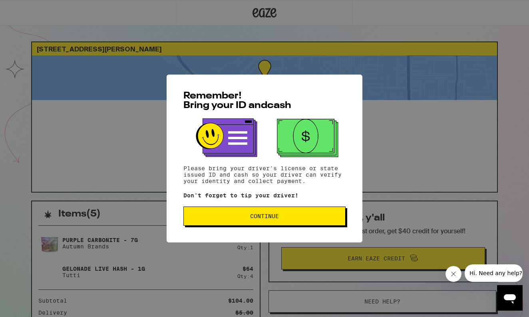
click at [267, 219] on span "Continue" at bounding box center [264, 217] width 29 height 6
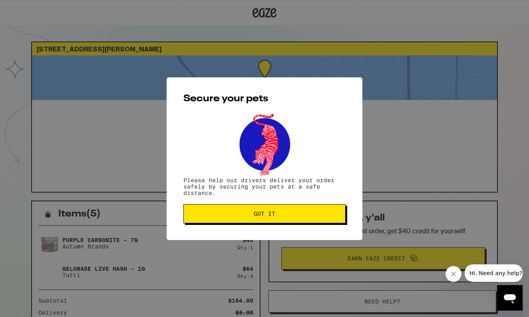
click at [267, 219] on button "Got it" at bounding box center [264, 213] width 162 height 19
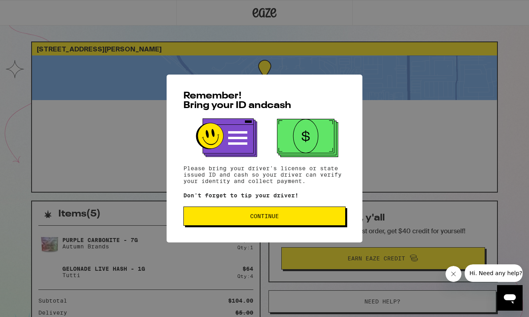
click at [295, 221] on button "Continue" at bounding box center [264, 216] width 162 height 19
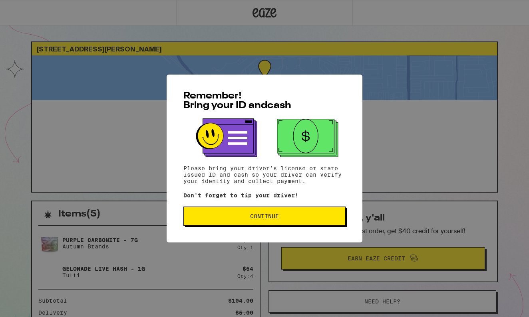
click at [312, 218] on span "Continue" at bounding box center [264, 217] width 149 height 6
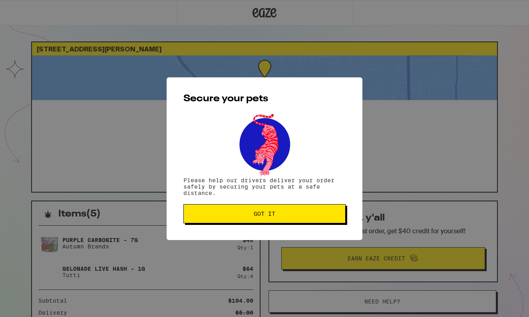
click at [312, 218] on button "Got it" at bounding box center [264, 213] width 162 height 19
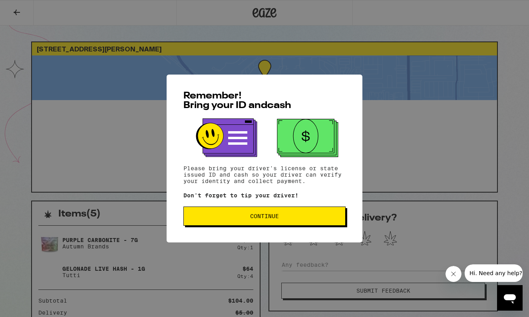
click at [291, 226] on button "Continue" at bounding box center [264, 216] width 162 height 19
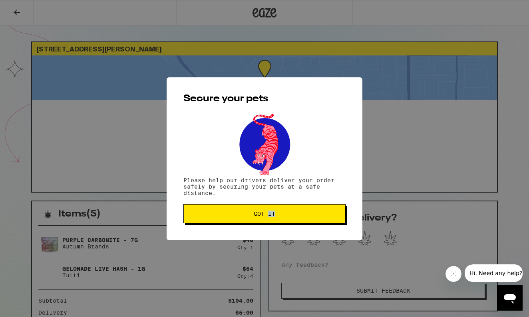
click at [291, 227] on div "Secure your pets Please help our drivers deliver your order safely by securing …" at bounding box center [264, 158] width 196 height 163
click at [297, 222] on button "Got it" at bounding box center [264, 213] width 162 height 19
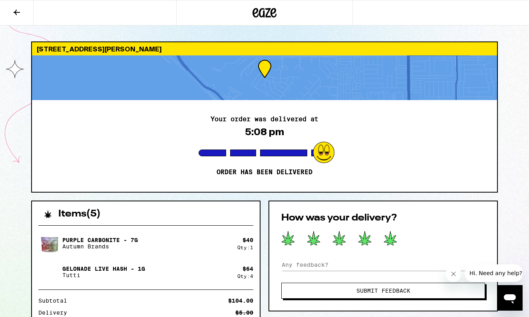
click at [390, 238] on icon at bounding box center [390, 239] width 13 height 14
click at [406, 294] on span "Submit Feedback" at bounding box center [383, 291] width 54 height 6
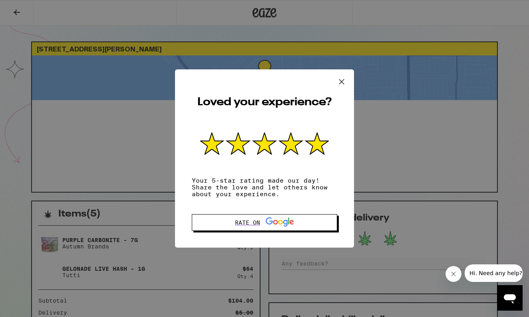
click at [340, 78] on icon at bounding box center [341, 82] width 12 height 12
